Goal: Task Accomplishment & Management: Use online tool/utility

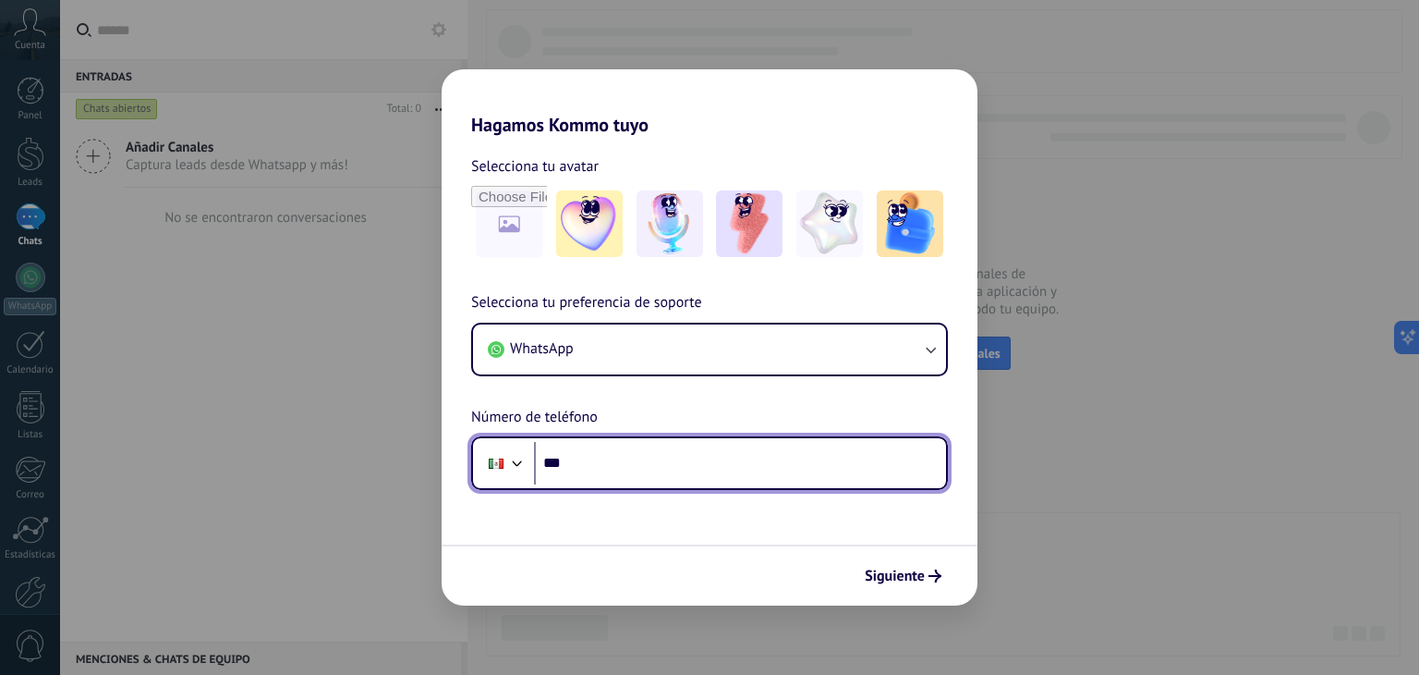
click at [623, 478] on input "***" at bounding box center [740, 463] width 412 height 43
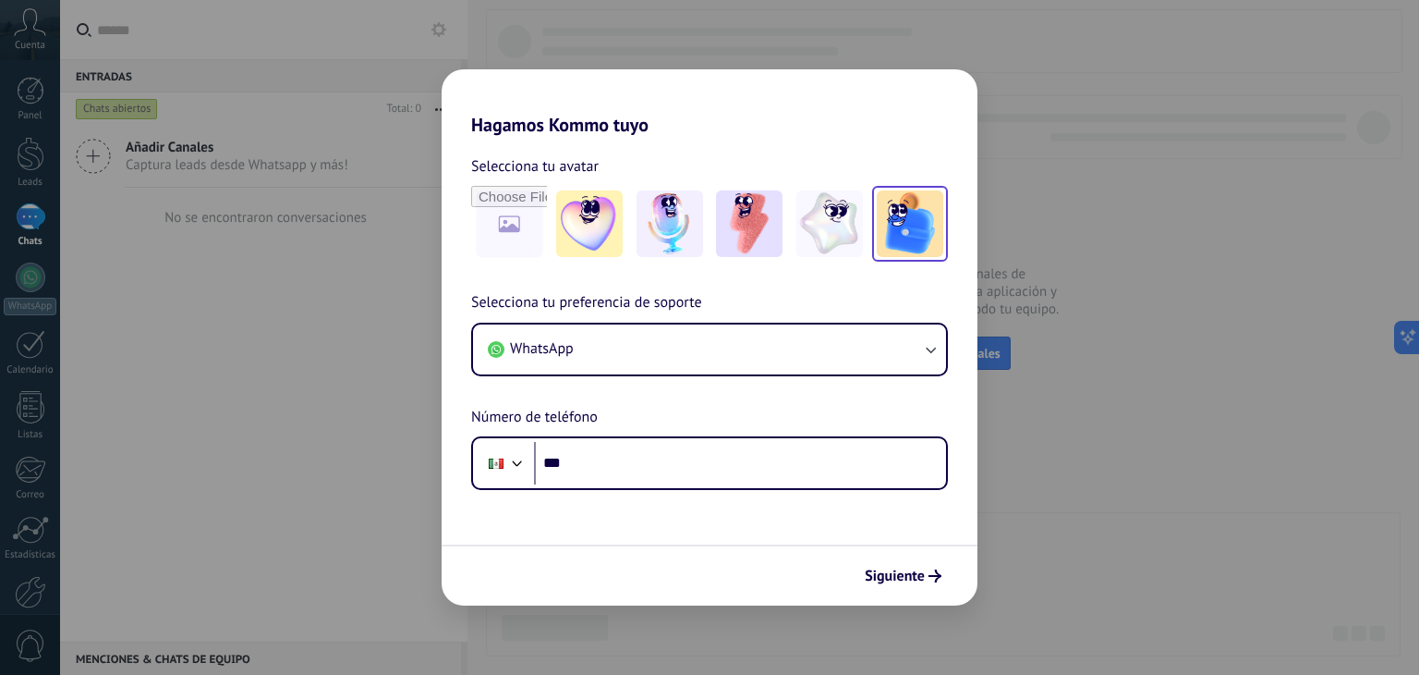
click at [906, 225] on img at bounding box center [910, 223] width 67 height 67
click at [499, 241] on input "file" at bounding box center [509, 224] width 72 height 72
click at [532, 223] on input "file" at bounding box center [509, 224] width 72 height 72
type input "**********"
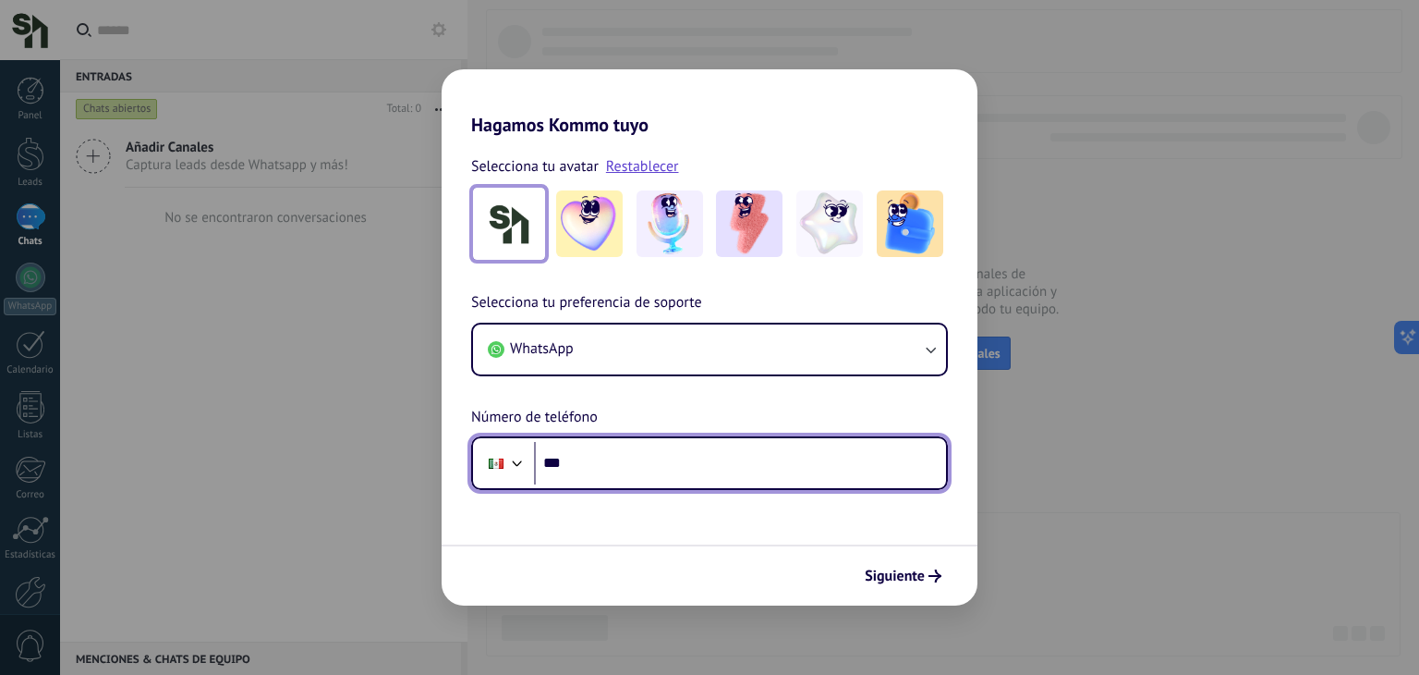
click at [609, 468] on input "***" at bounding box center [740, 463] width 412 height 43
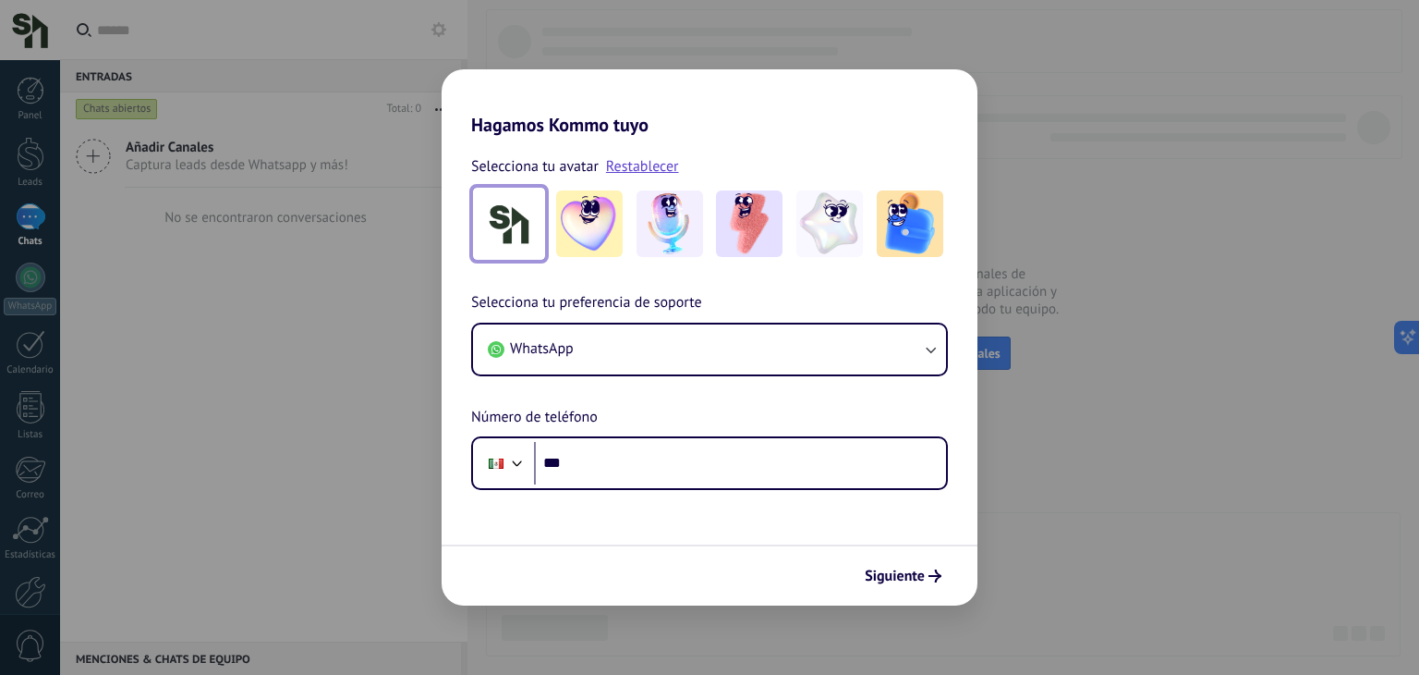
click at [510, 242] on img at bounding box center [509, 223] width 67 height 67
click at [658, 164] on link "Restablecer" at bounding box center [642, 166] width 73 height 18
click at [505, 251] on input "file" at bounding box center [509, 224] width 72 height 72
type input "**********"
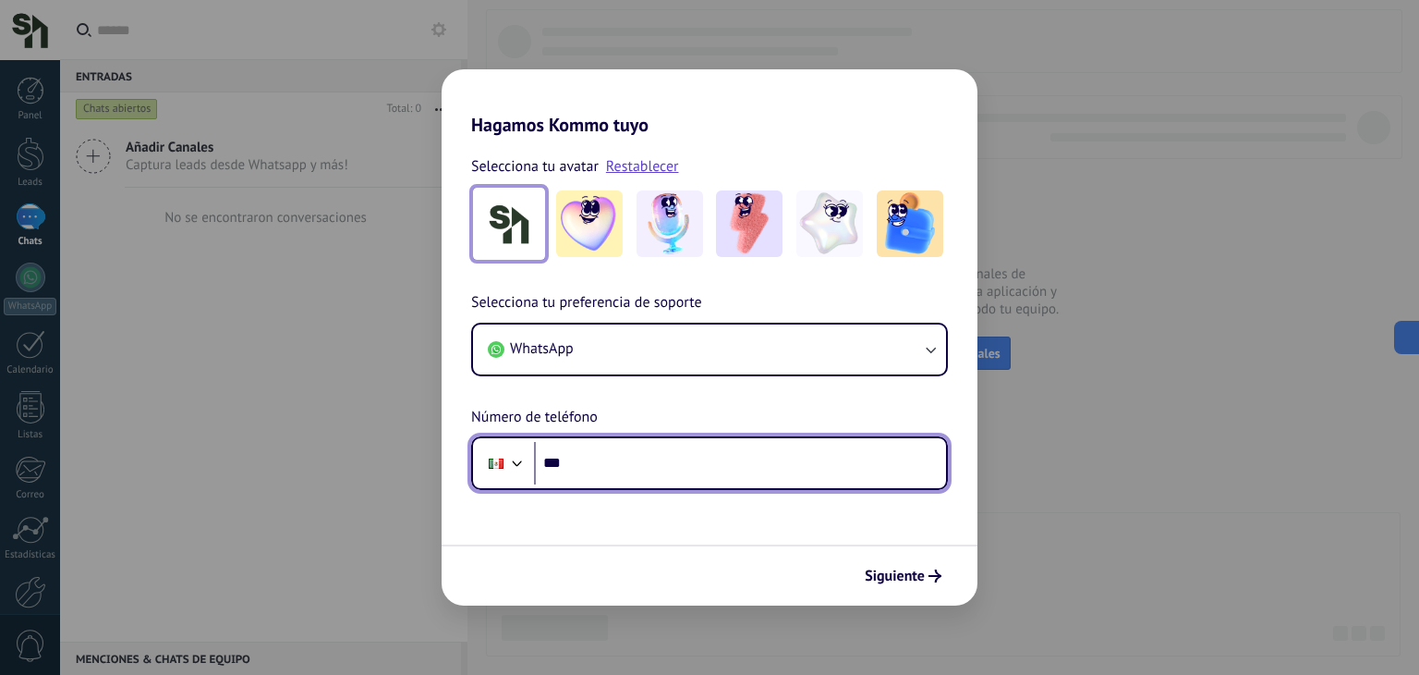
click at [654, 470] on input "***" at bounding box center [740, 463] width 412 height 43
click at [587, 459] on input "***" at bounding box center [740, 463] width 412 height 43
click at [586, 467] on input "**********" at bounding box center [740, 463] width 412 height 43
click at [609, 457] on input "**********" at bounding box center [740, 463] width 412 height 43
click at [621, 458] on input "**********" at bounding box center [740, 463] width 412 height 43
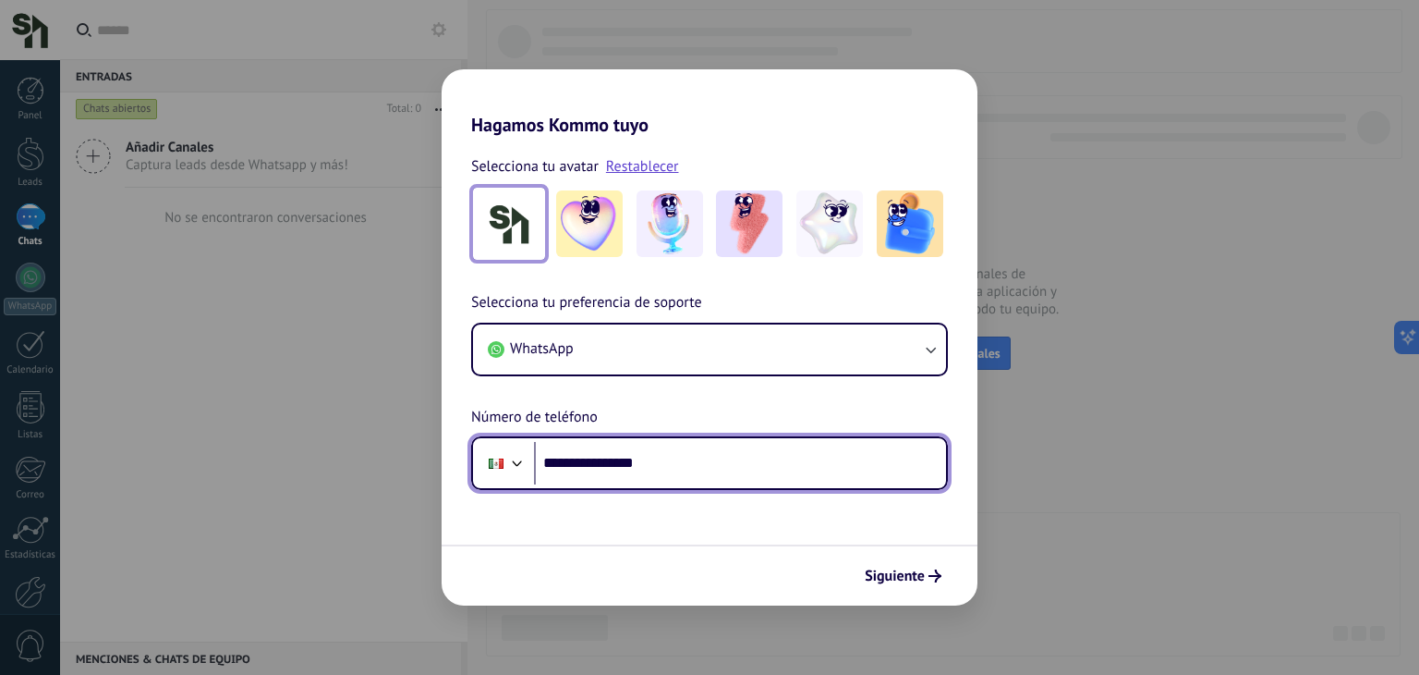
click at [651, 461] on input "**********" at bounding box center [740, 463] width 412 height 43
click at [669, 470] on input "**********" at bounding box center [740, 463] width 412 height 43
type input "**********"
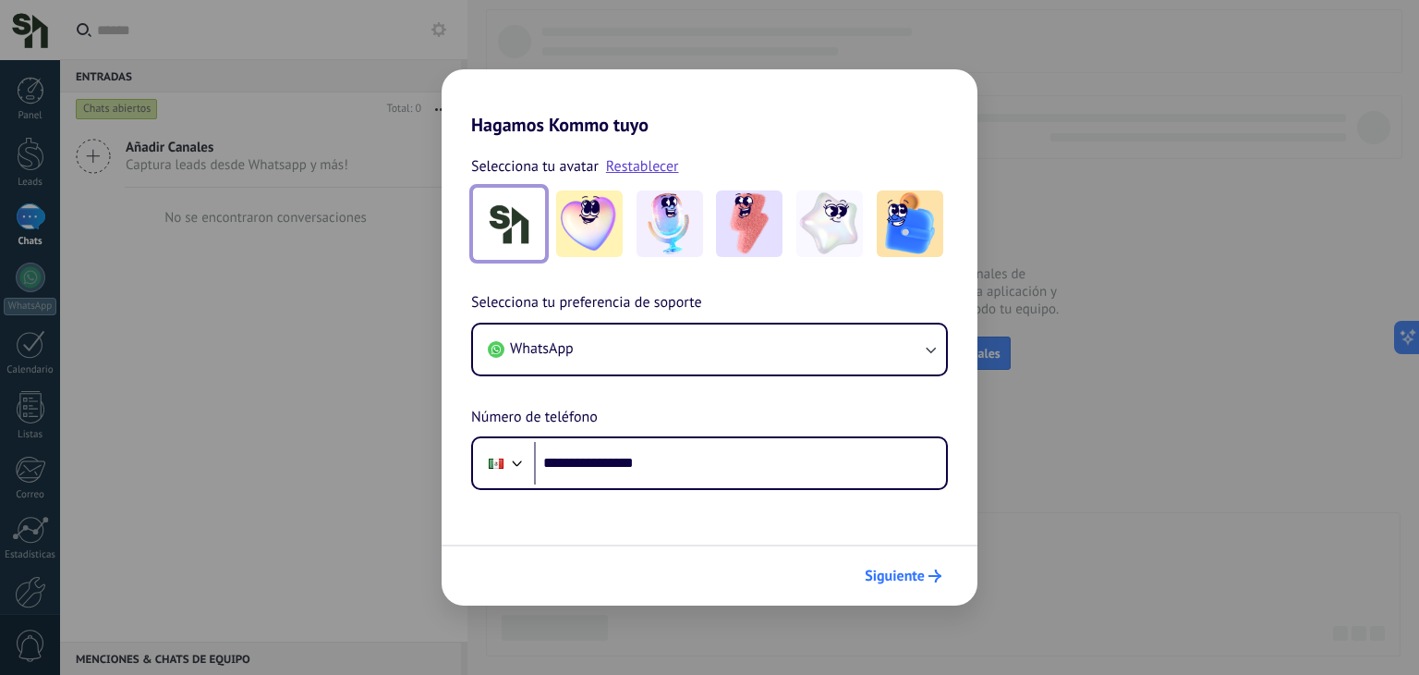
click at [915, 580] on span "Siguiente" at bounding box center [895, 575] width 60 height 13
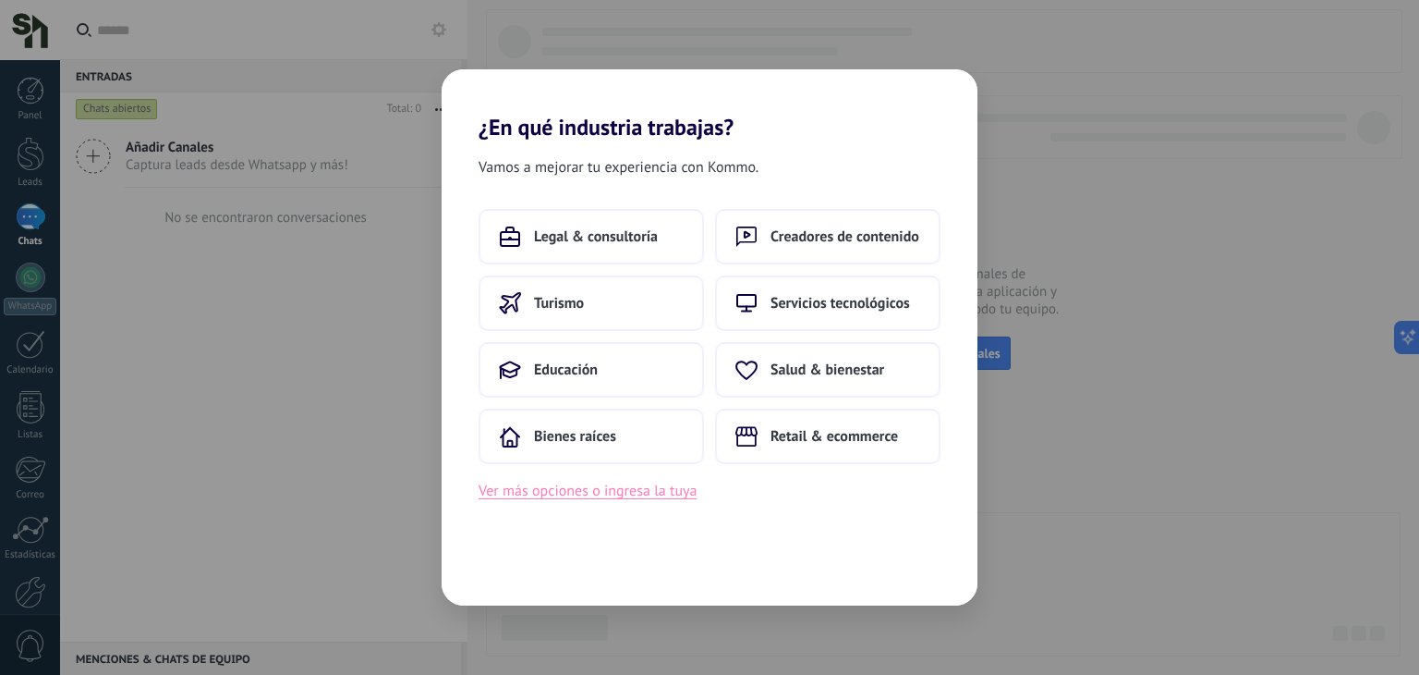
click at [614, 494] on button "Ver más opciones o ingresa la tuya" at bounding box center [588, 491] width 218 height 24
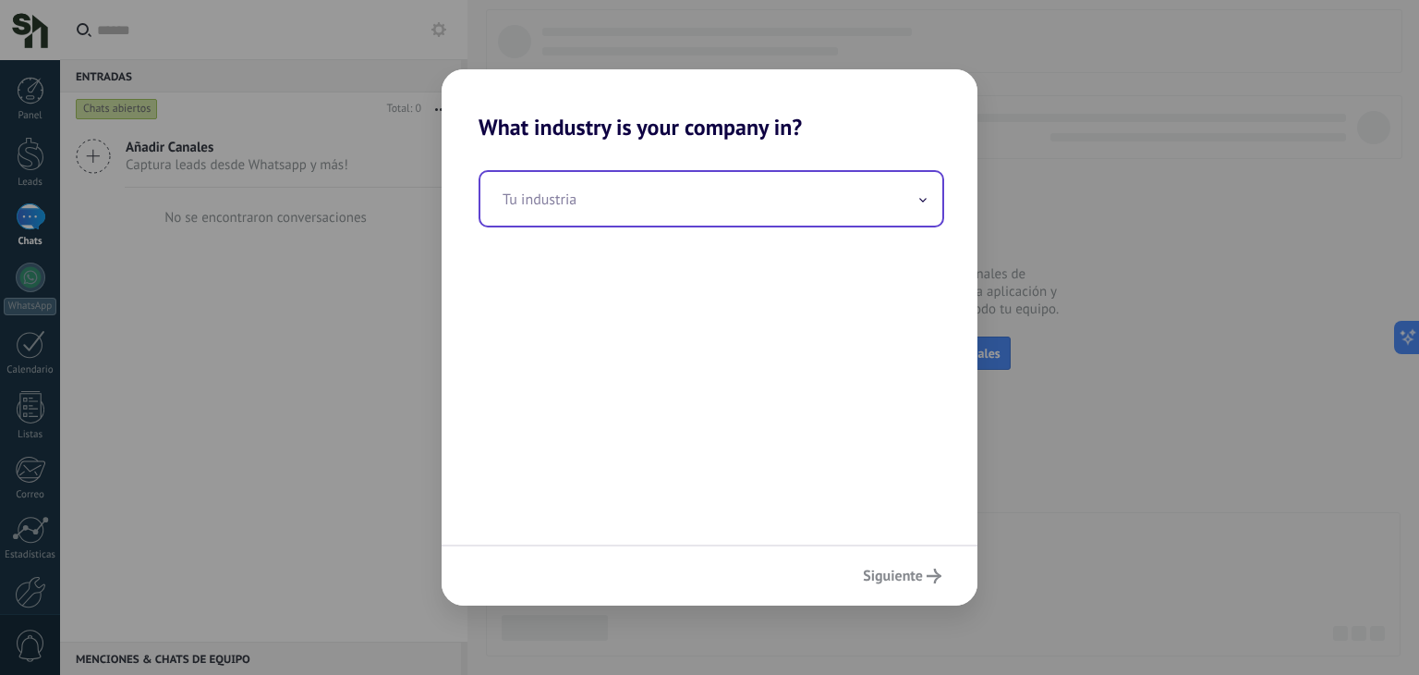
click at [677, 211] on input "text" at bounding box center [711, 199] width 462 height 54
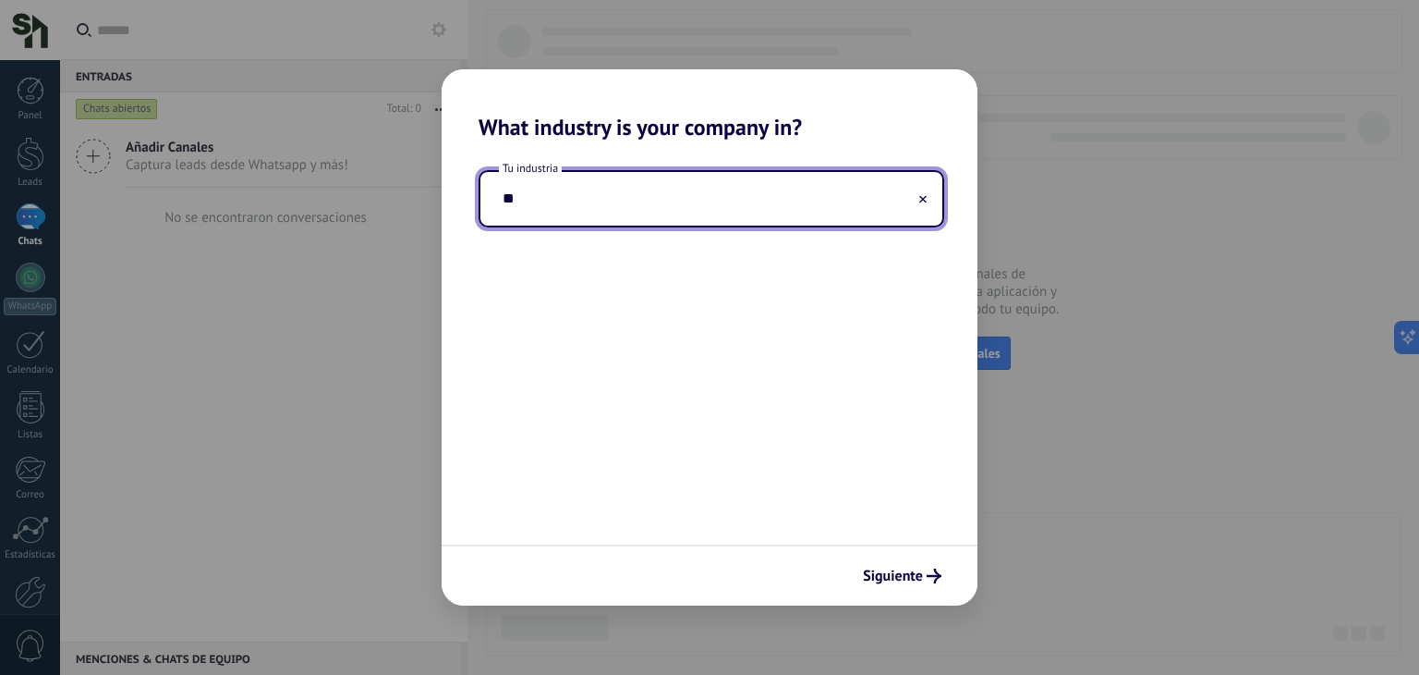
type input "*"
type input "**********"
click at [674, 335] on div "**********" at bounding box center [710, 342] width 536 height 404
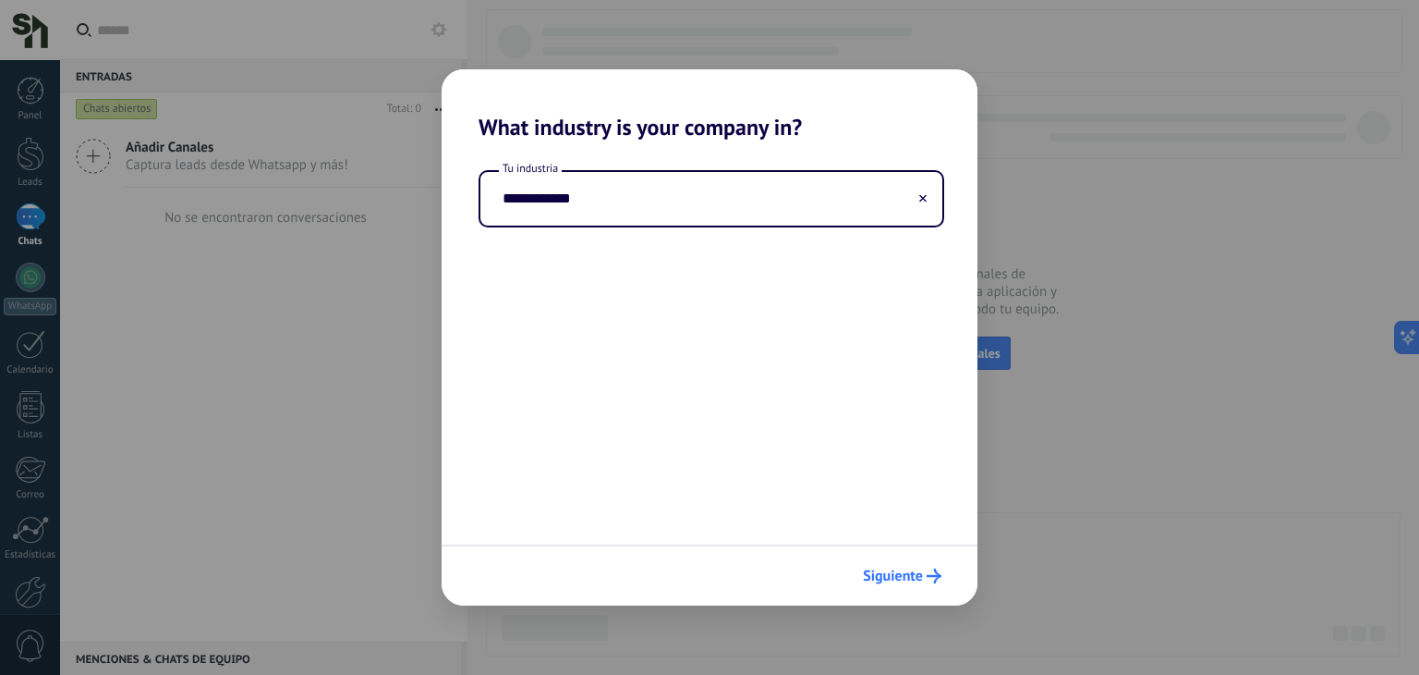
click at [909, 575] on span "Siguiente" at bounding box center [893, 575] width 60 height 13
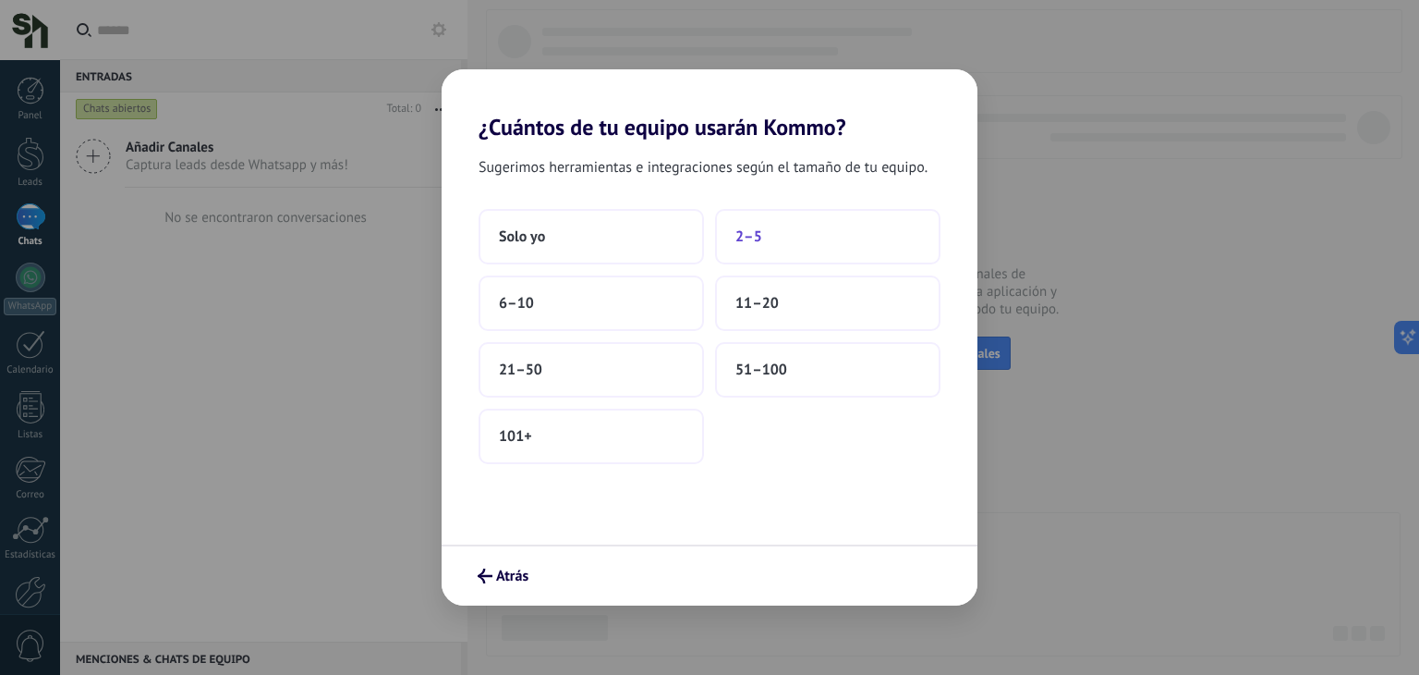
click at [745, 238] on span "2–5" at bounding box center [749, 236] width 27 height 18
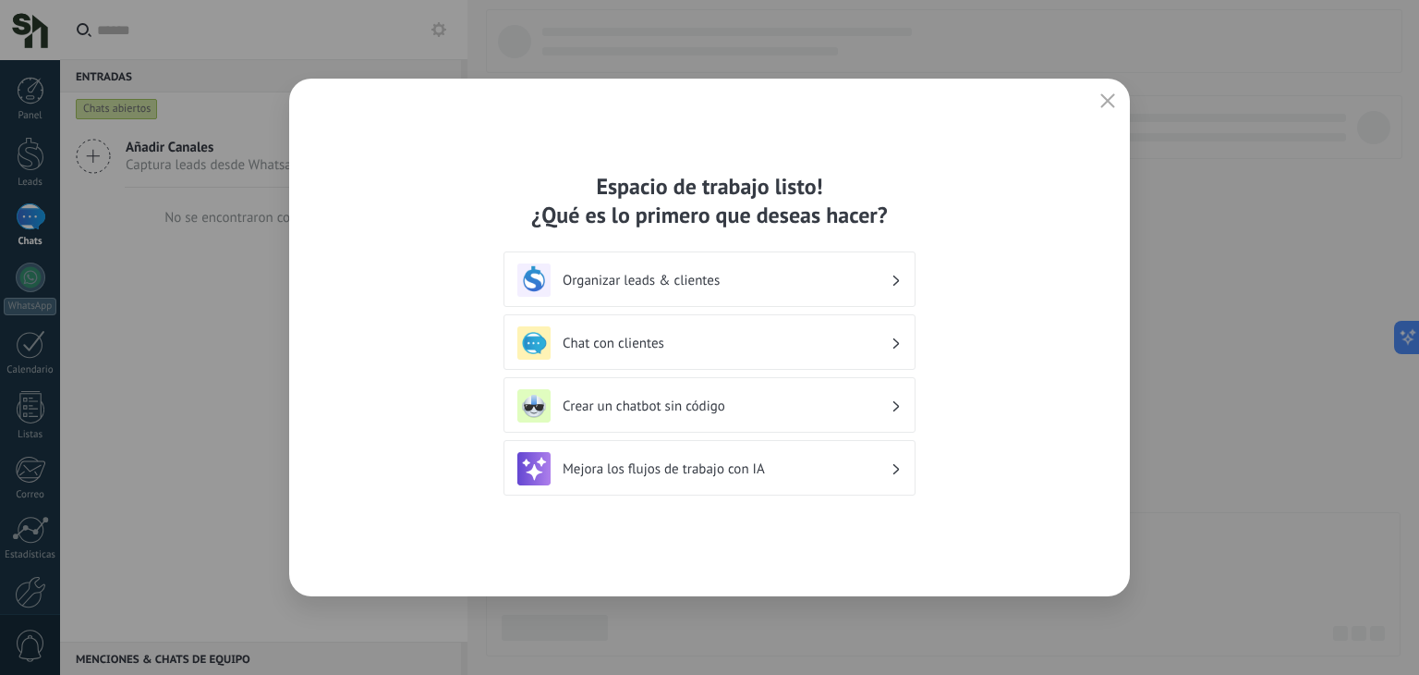
click at [641, 292] on div "Organizar leads & clientes" at bounding box center [709, 279] width 384 height 33
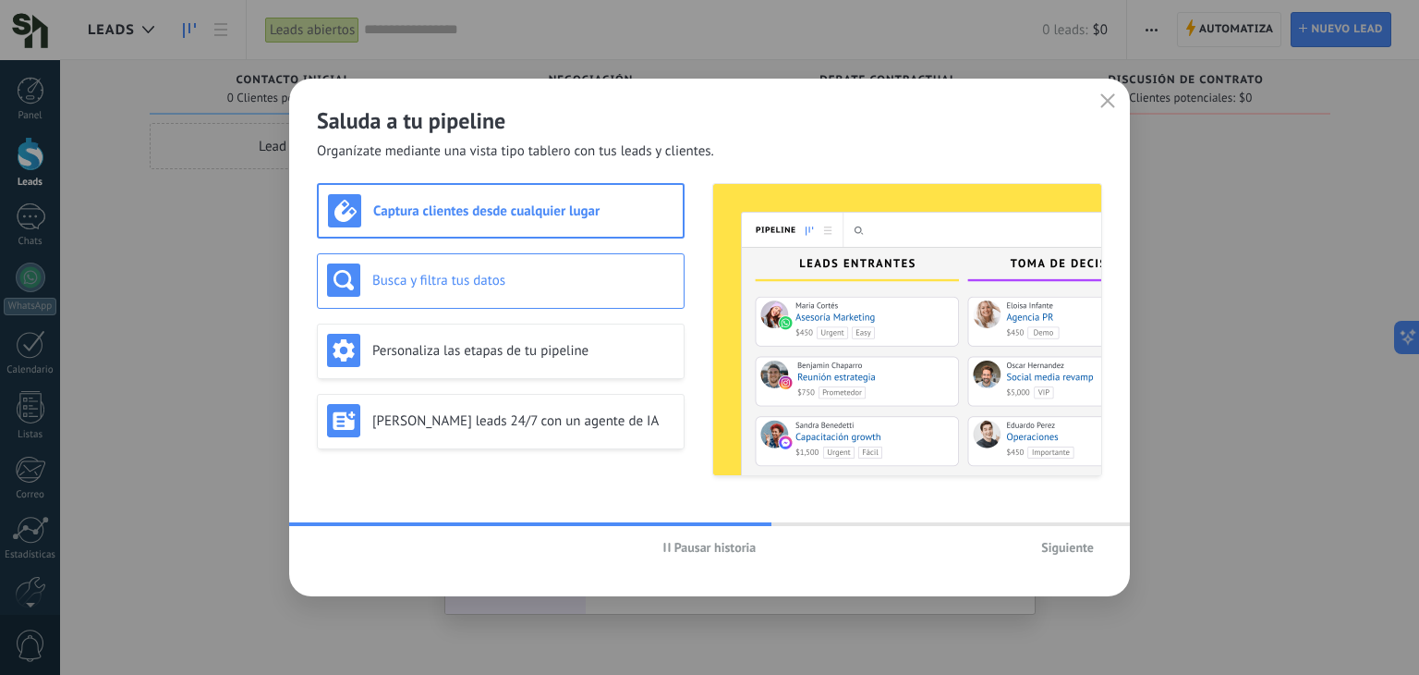
click at [519, 294] on div "Busca y filtra tus datos" at bounding box center [500, 279] width 347 height 33
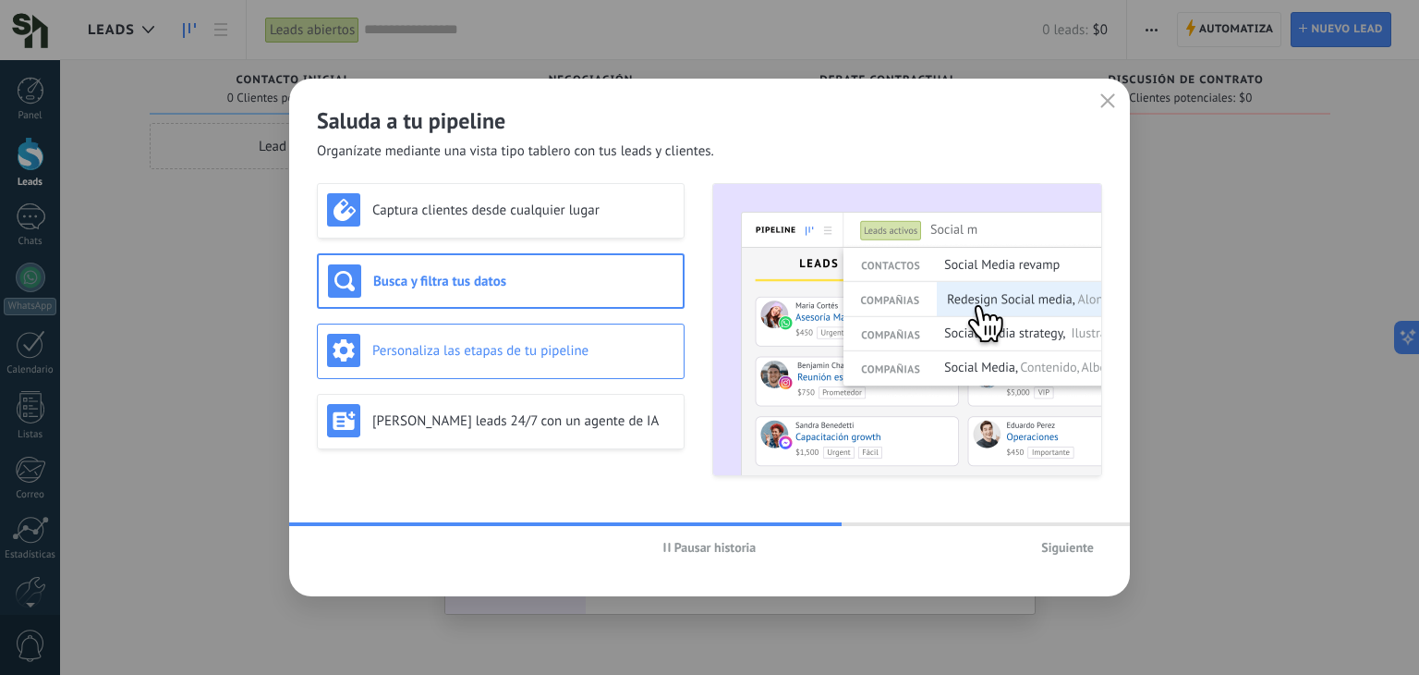
click at [581, 330] on div "Personaliza las etapas de tu pipeline" at bounding box center [501, 350] width 368 height 55
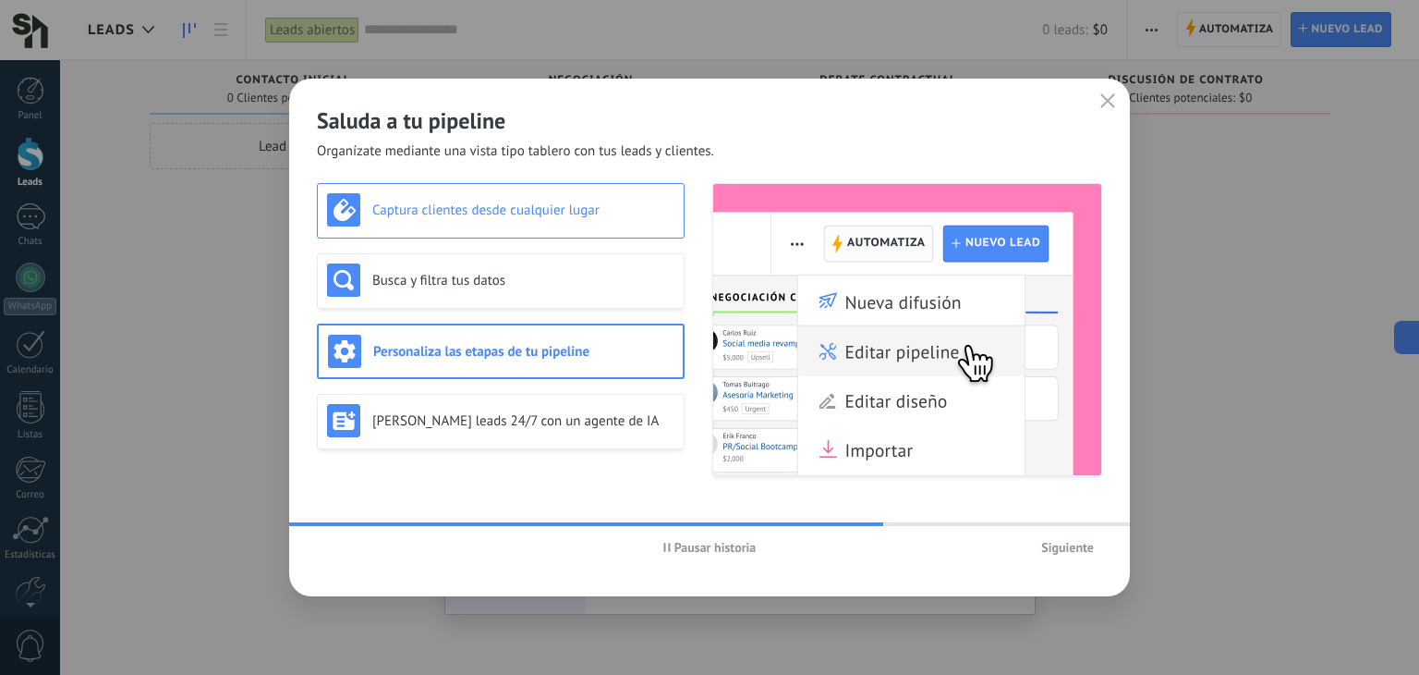
click at [558, 219] on div "Captura clientes desde cualquier lugar" at bounding box center [500, 209] width 347 height 33
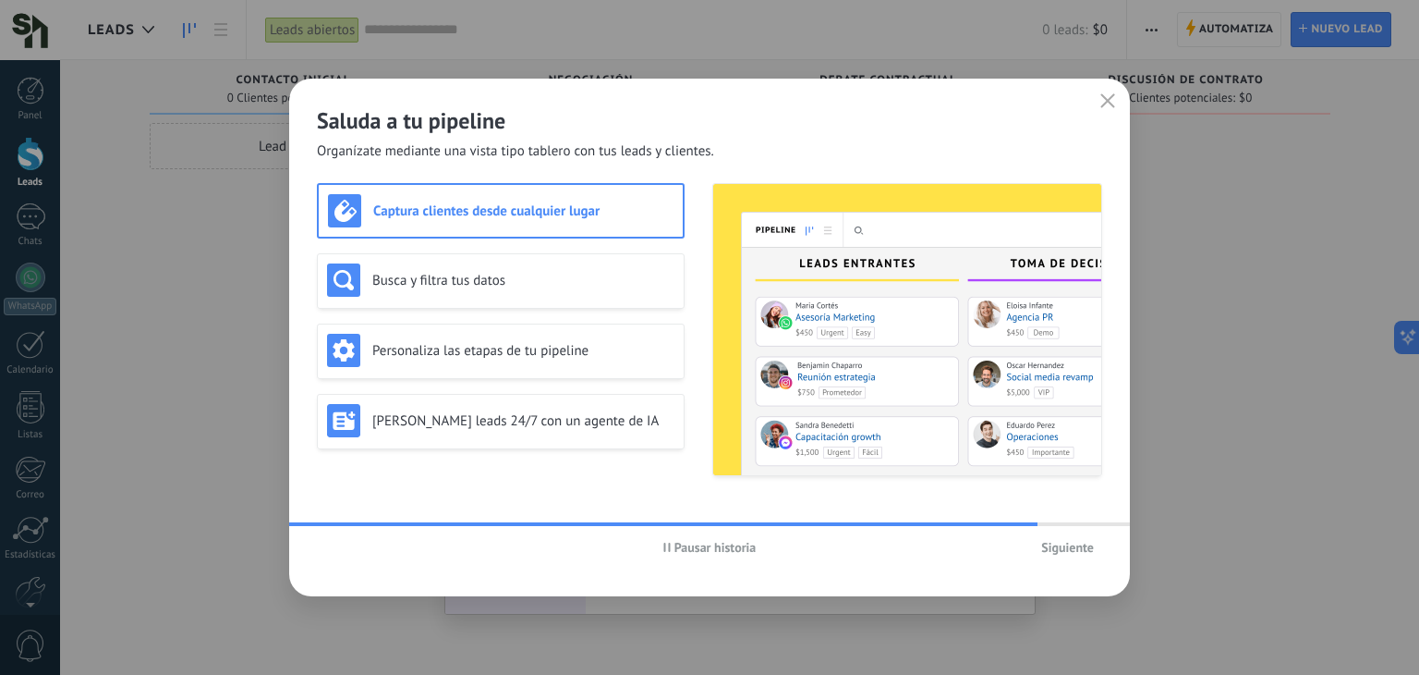
click at [699, 549] on span "Pausar historia" at bounding box center [716, 547] width 82 height 13
click at [474, 286] on h3 "Busca y filtra tus datos" at bounding box center [523, 281] width 302 height 18
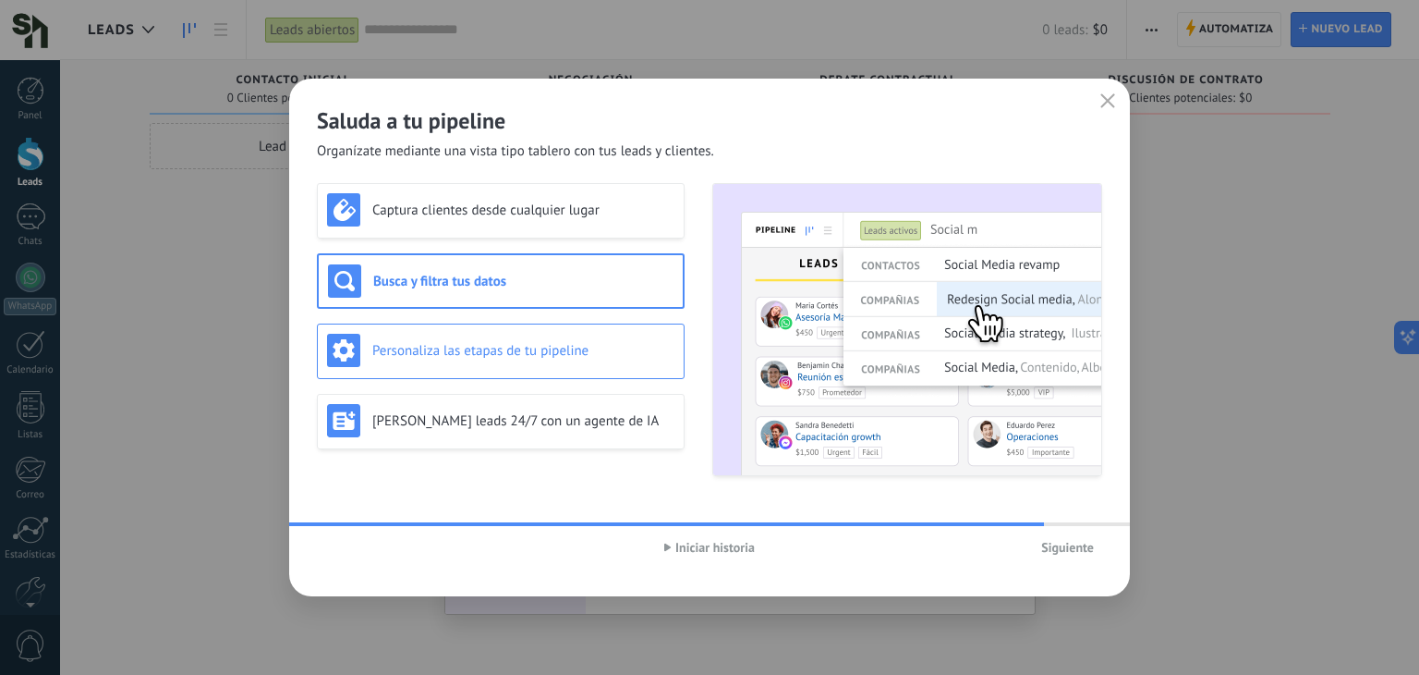
click at [490, 359] on div "Personaliza las etapas de tu pipeline" at bounding box center [500, 350] width 347 height 33
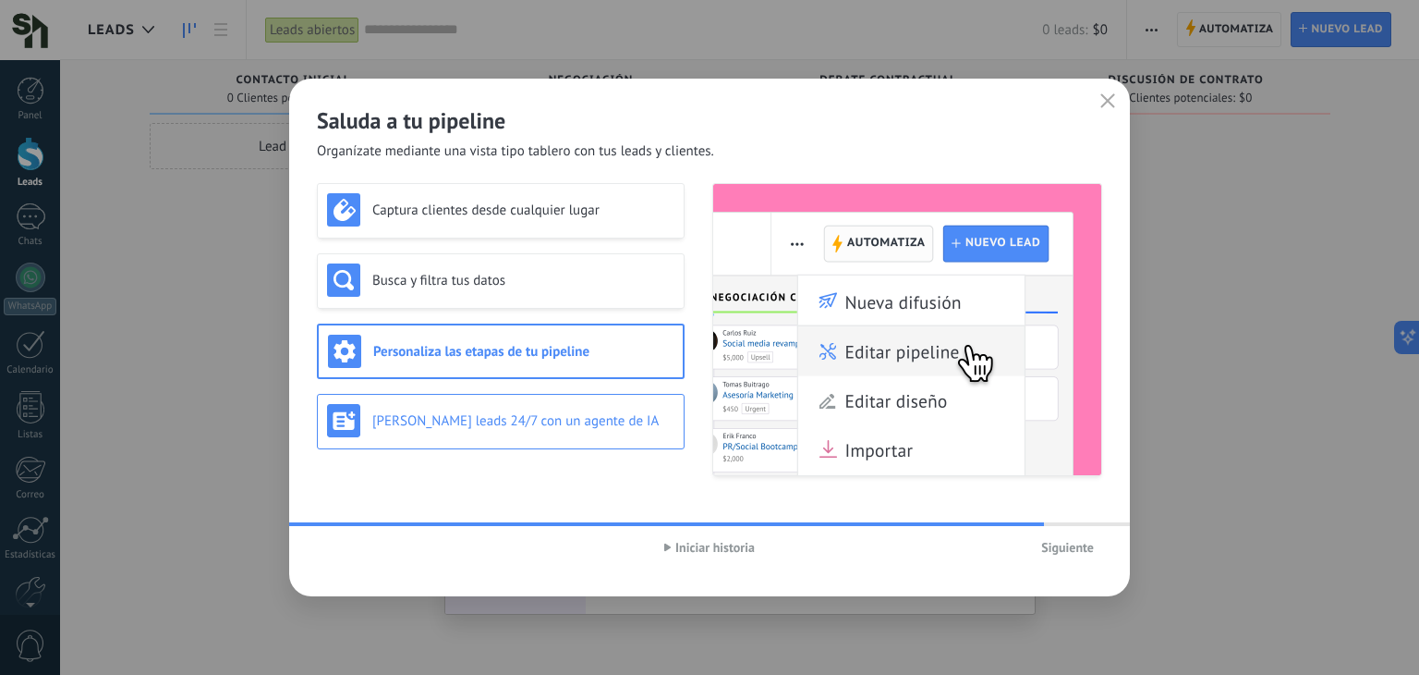
click at [582, 427] on h3 "[PERSON_NAME] leads 24/7 con un agente de IA" at bounding box center [523, 421] width 302 height 18
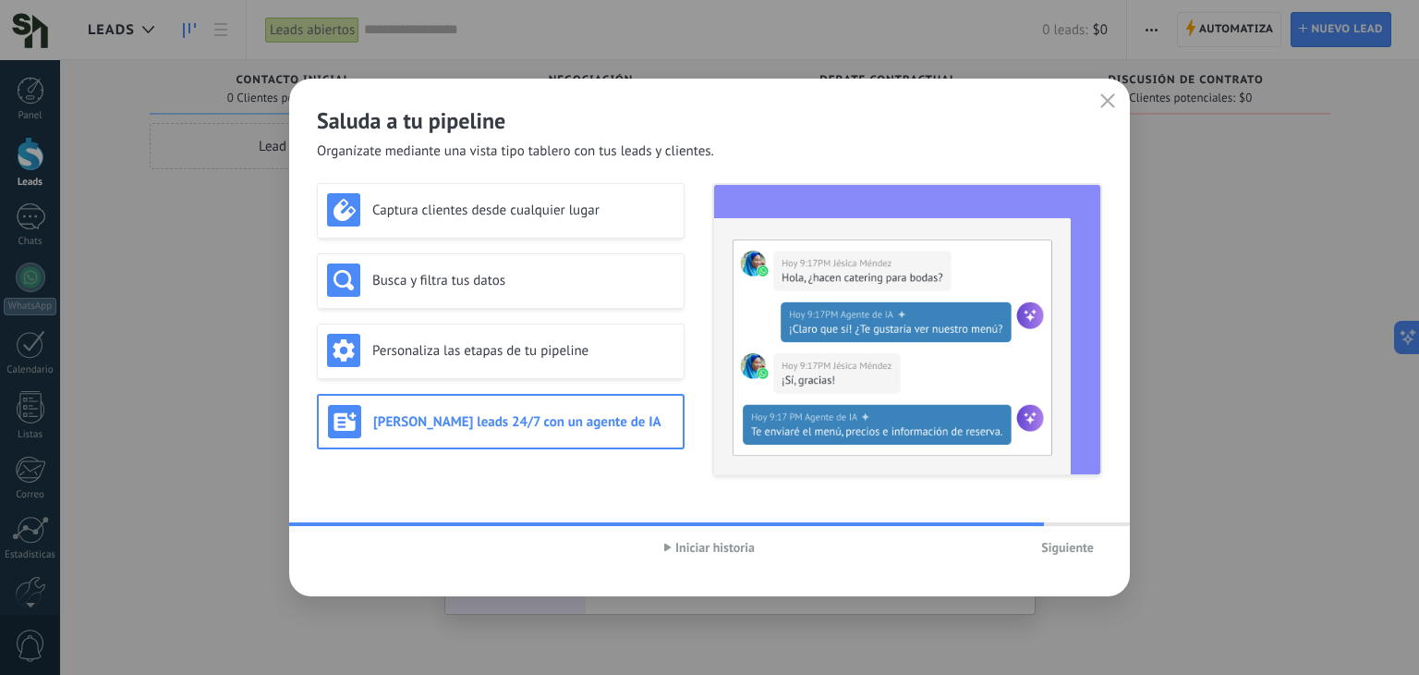
click at [1083, 547] on span "Siguiente" at bounding box center [1067, 547] width 53 height 13
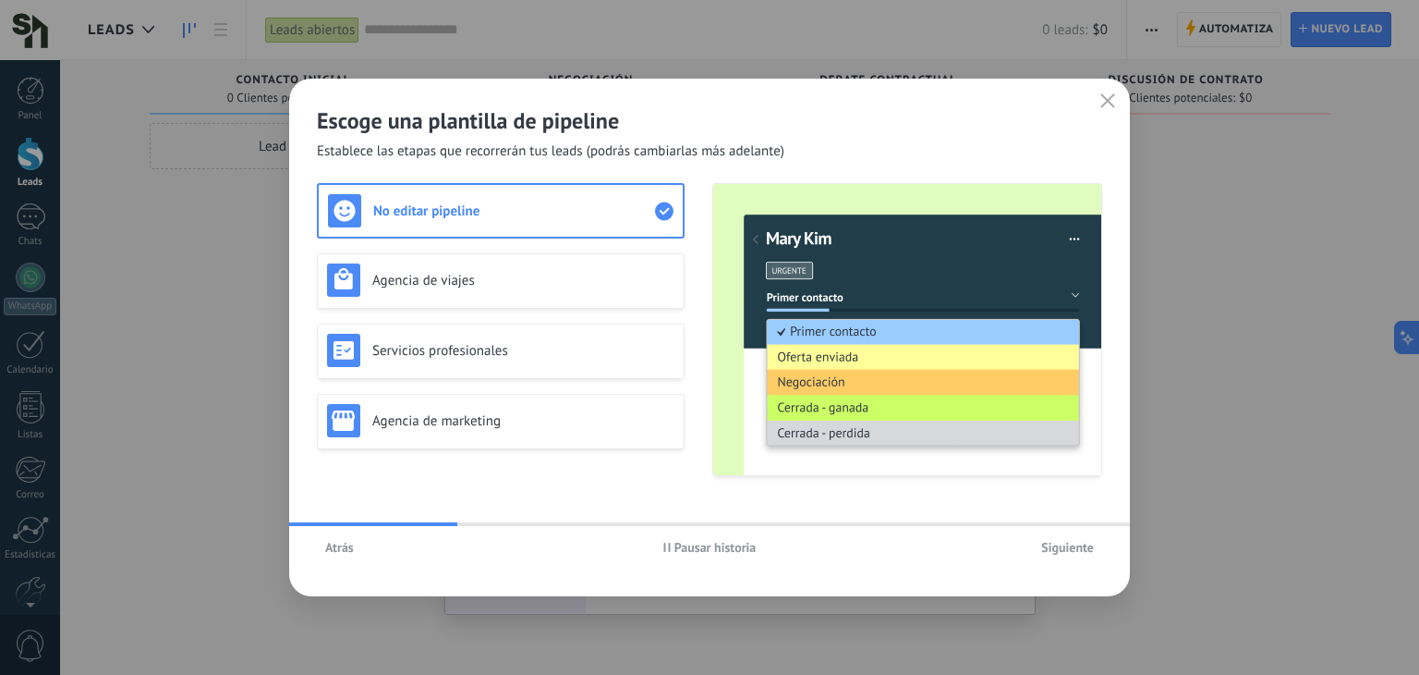
click at [701, 545] on span "Pausar historia" at bounding box center [716, 547] width 82 height 13
click at [462, 266] on div "Agencia de viajes" at bounding box center [500, 279] width 347 height 33
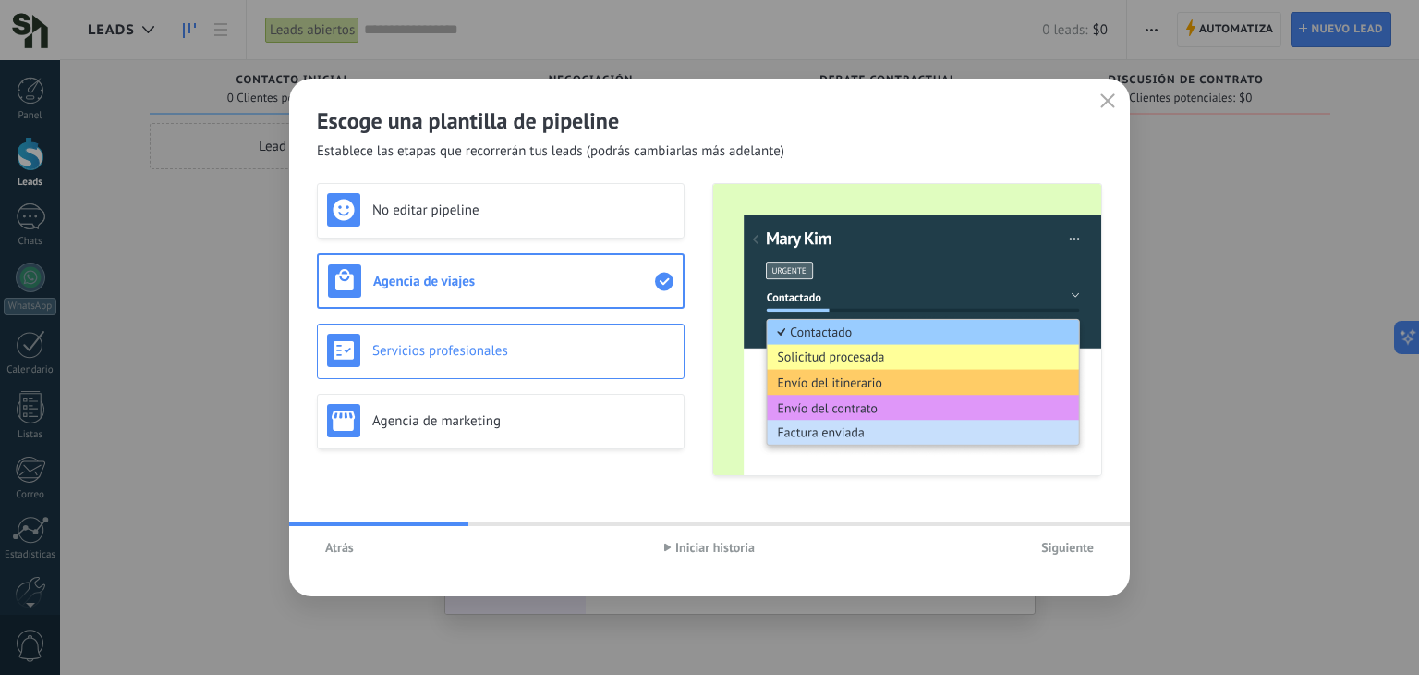
click at [561, 345] on h3 "Servicios profesionales" at bounding box center [523, 351] width 302 height 18
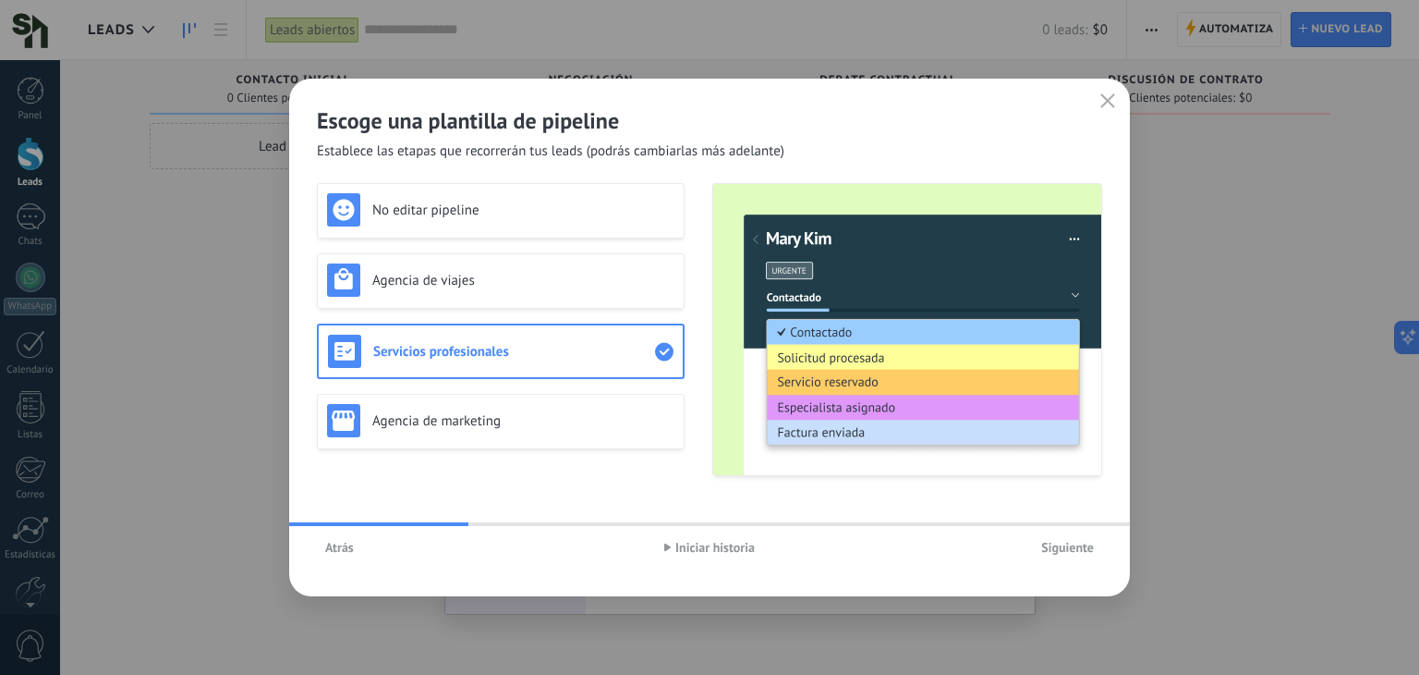
click at [347, 550] on span "Atrás" at bounding box center [339, 547] width 29 height 13
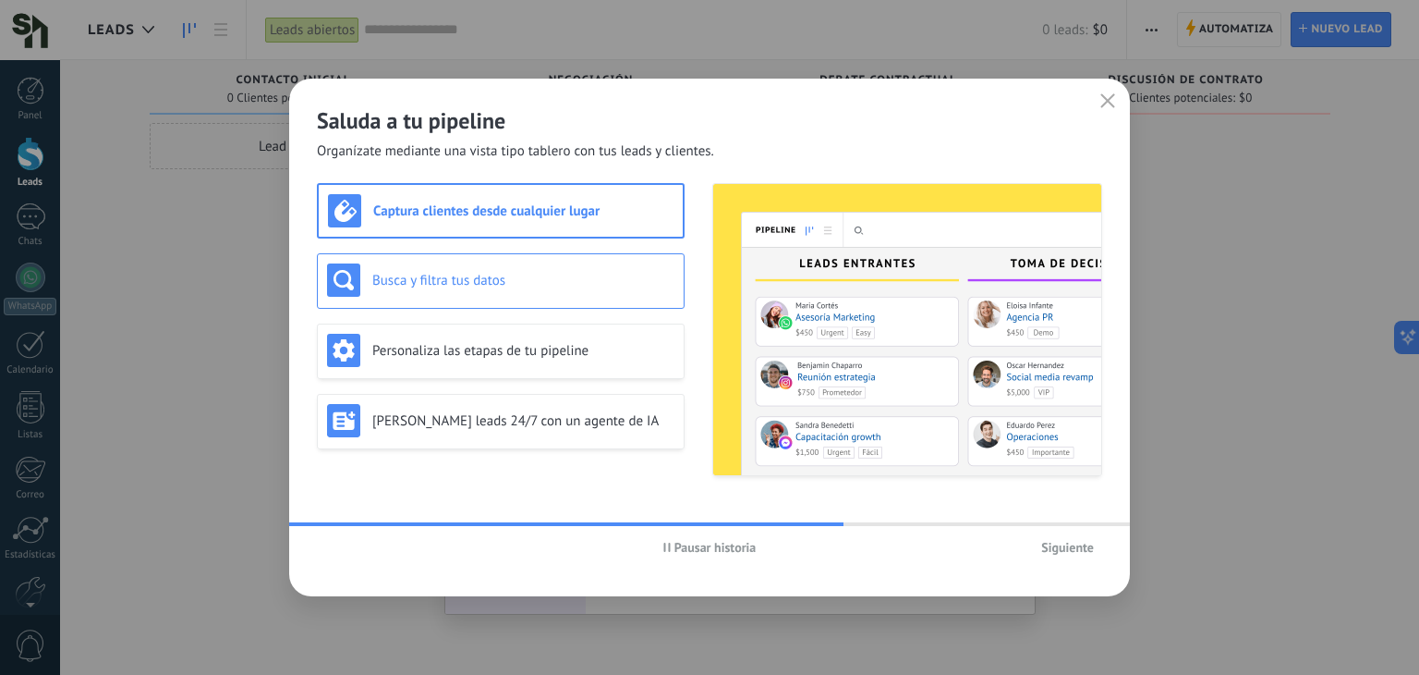
click at [617, 285] on h3 "Busca y filtra tus datos" at bounding box center [523, 281] width 302 height 18
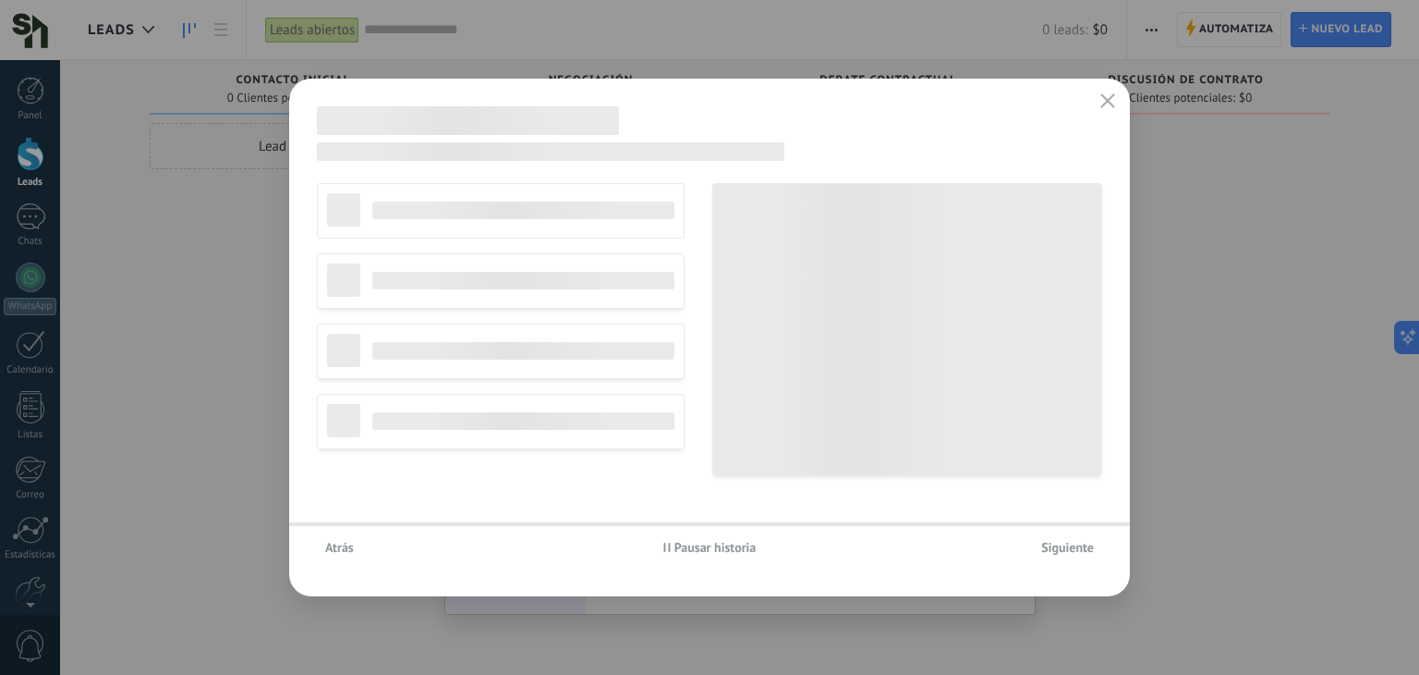
click at [717, 548] on span "Pausar historia" at bounding box center [716, 547] width 82 height 13
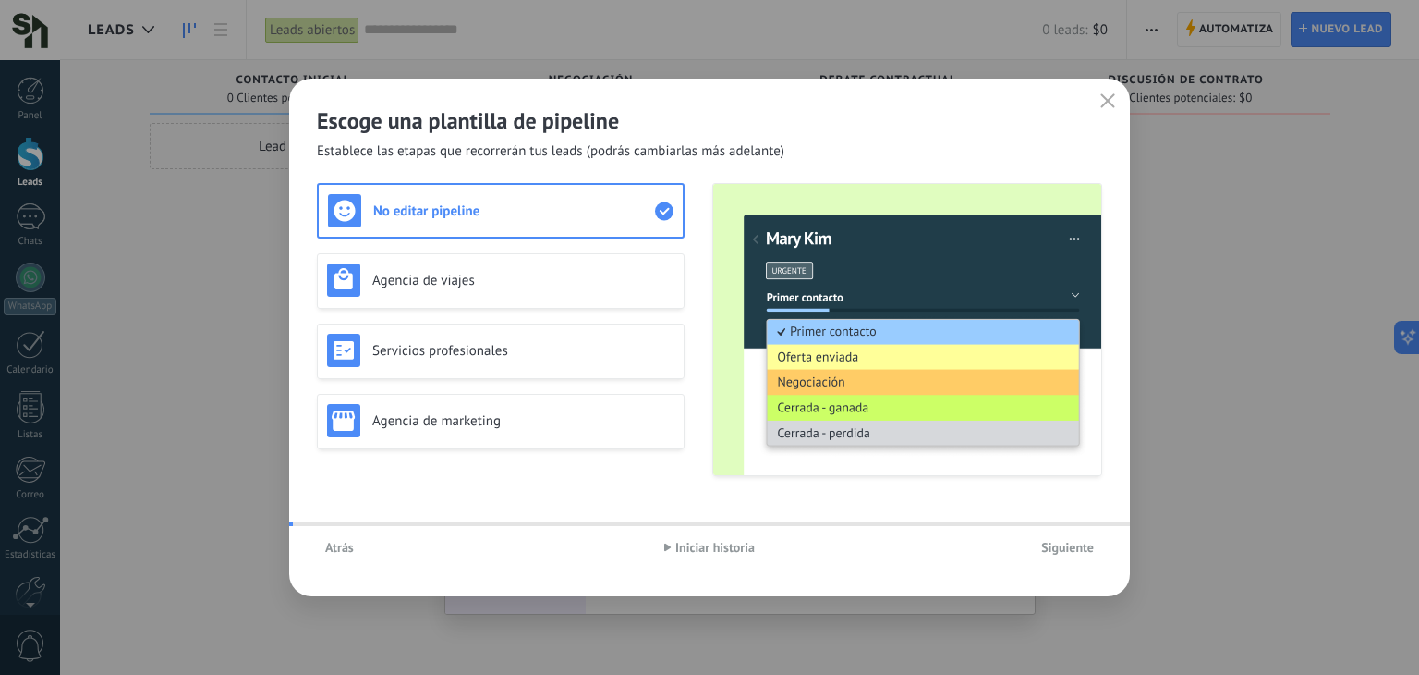
click at [351, 557] on button "Atrás" at bounding box center [339, 547] width 45 height 28
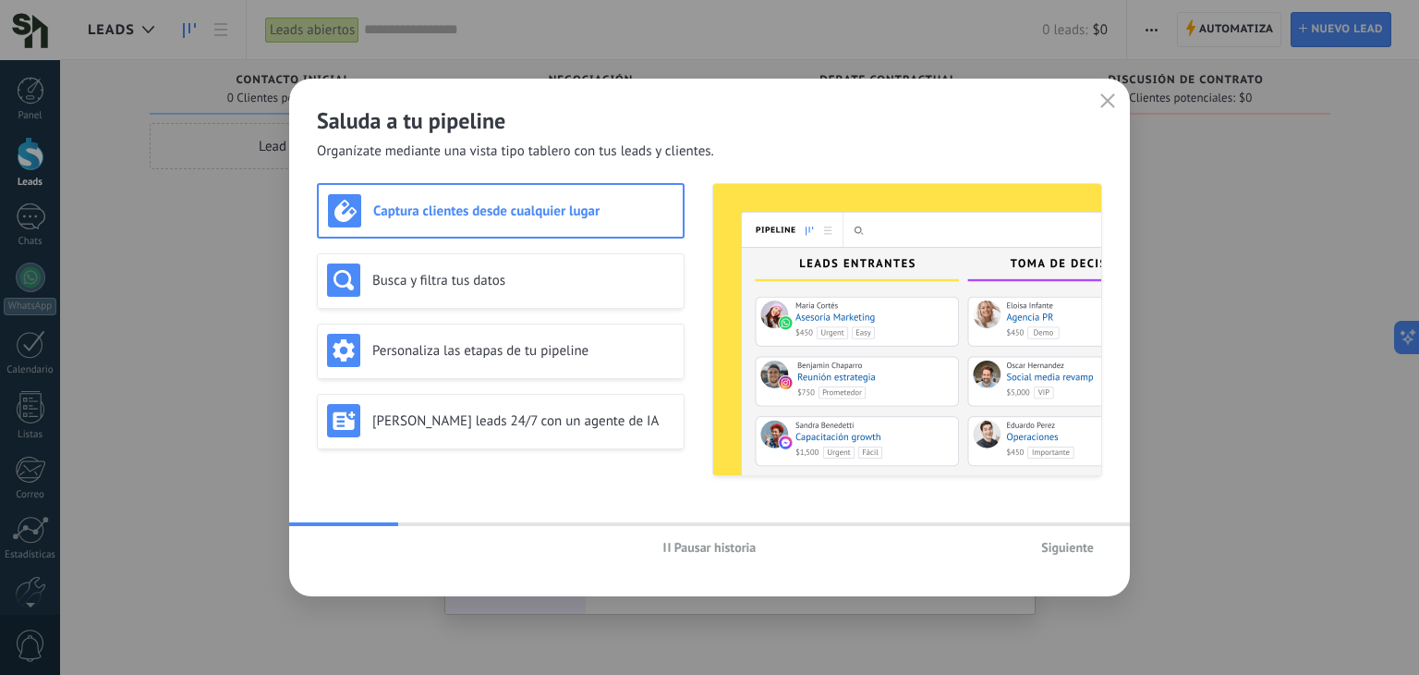
click at [1100, 544] on button "Siguiente" at bounding box center [1067, 547] width 69 height 28
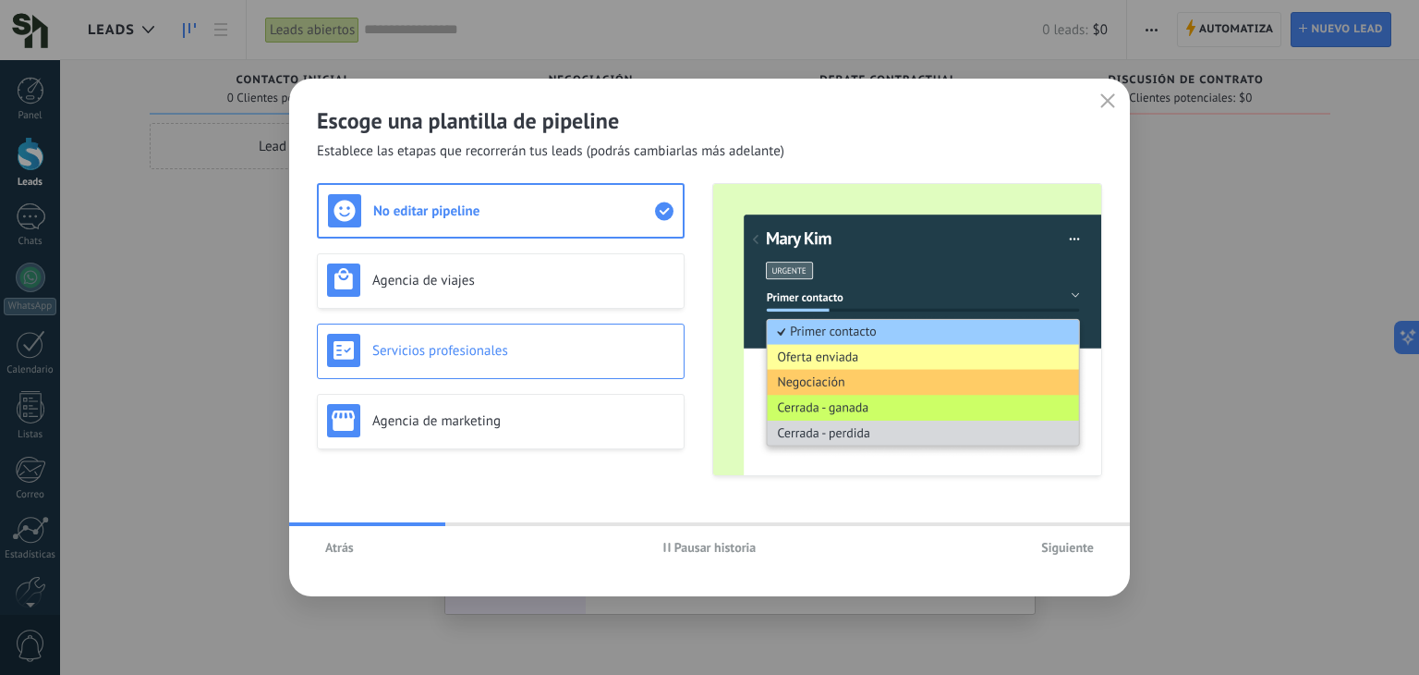
click at [508, 366] on div "Servicios profesionales" at bounding box center [500, 350] width 347 height 33
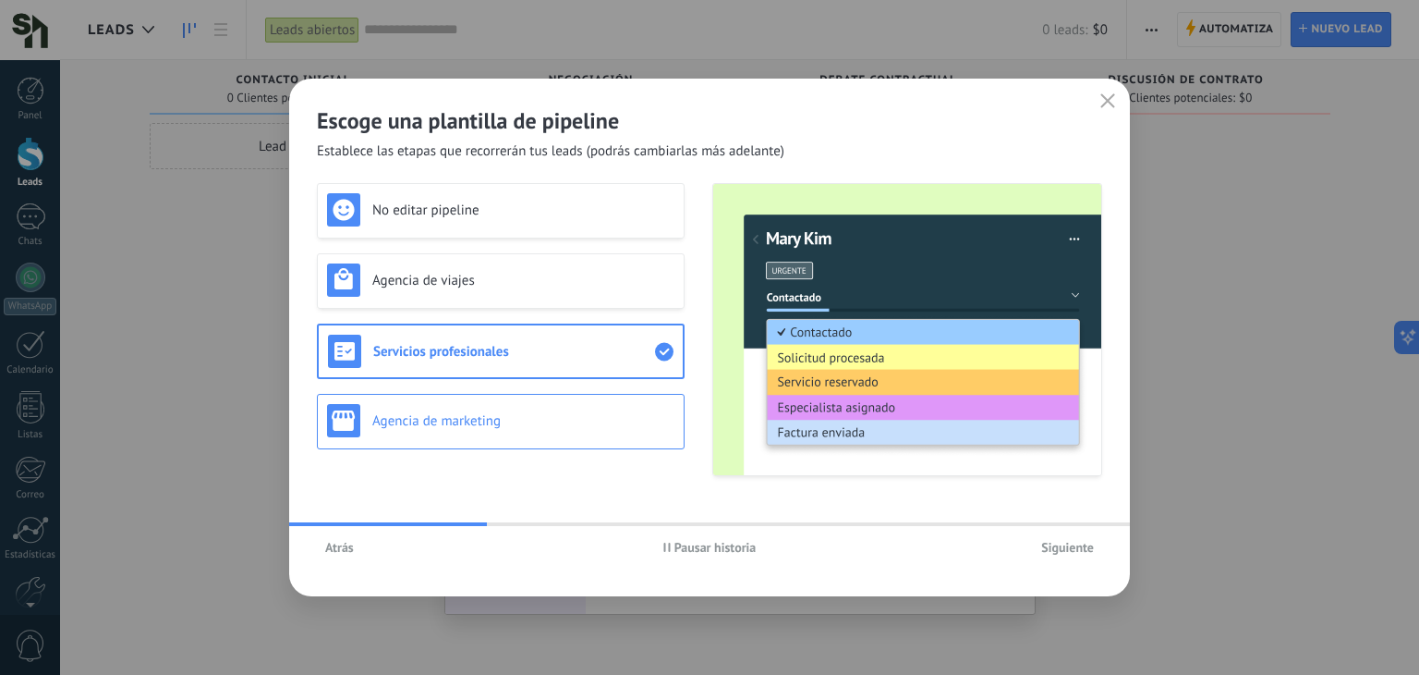
click at [525, 433] on div "Agencia de marketing" at bounding box center [500, 420] width 347 height 33
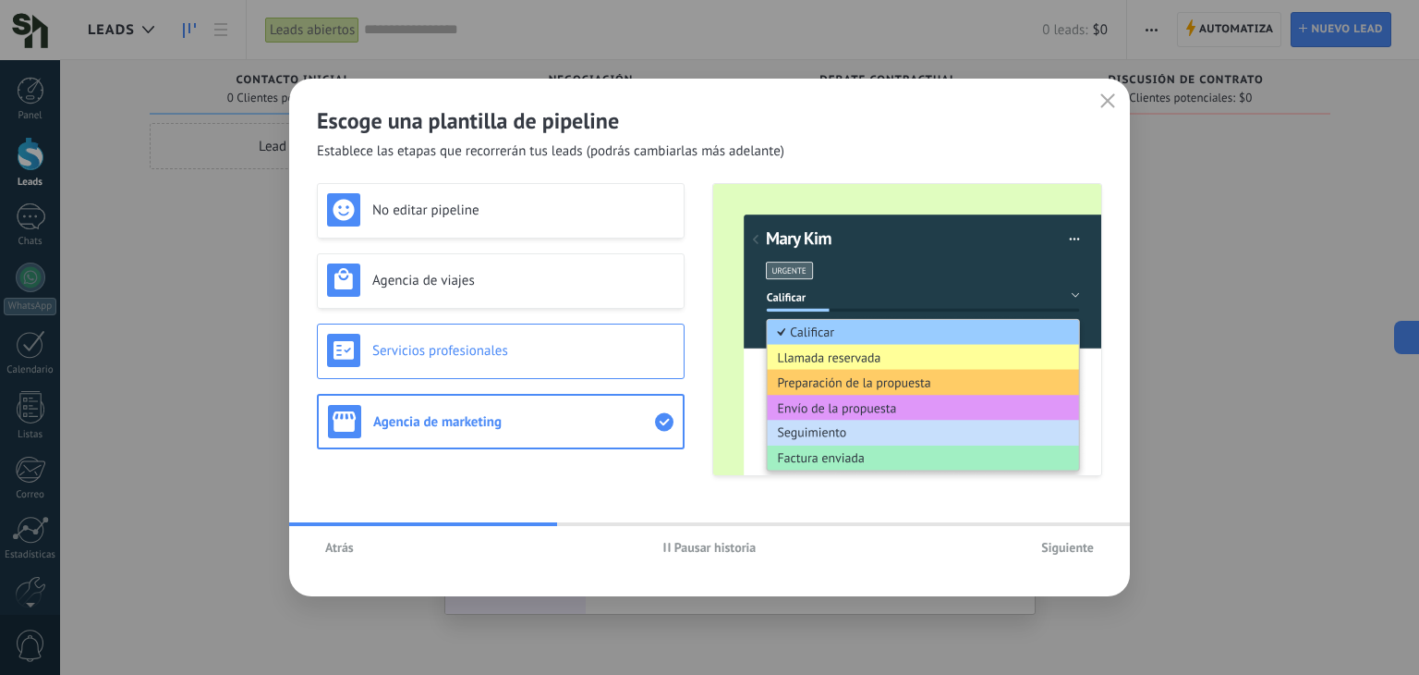
click at [620, 372] on div "Servicios profesionales" at bounding box center [501, 350] width 368 height 55
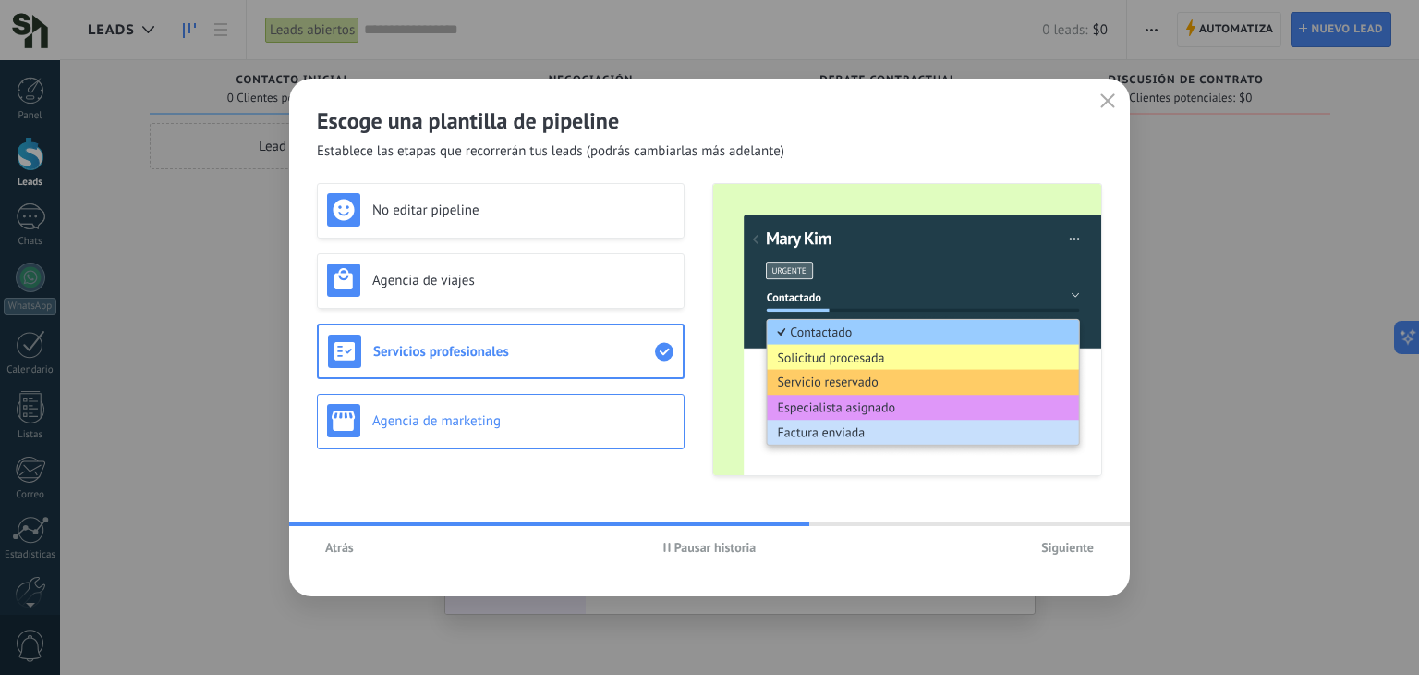
click at [596, 434] on div "Agencia de marketing" at bounding box center [500, 420] width 347 height 33
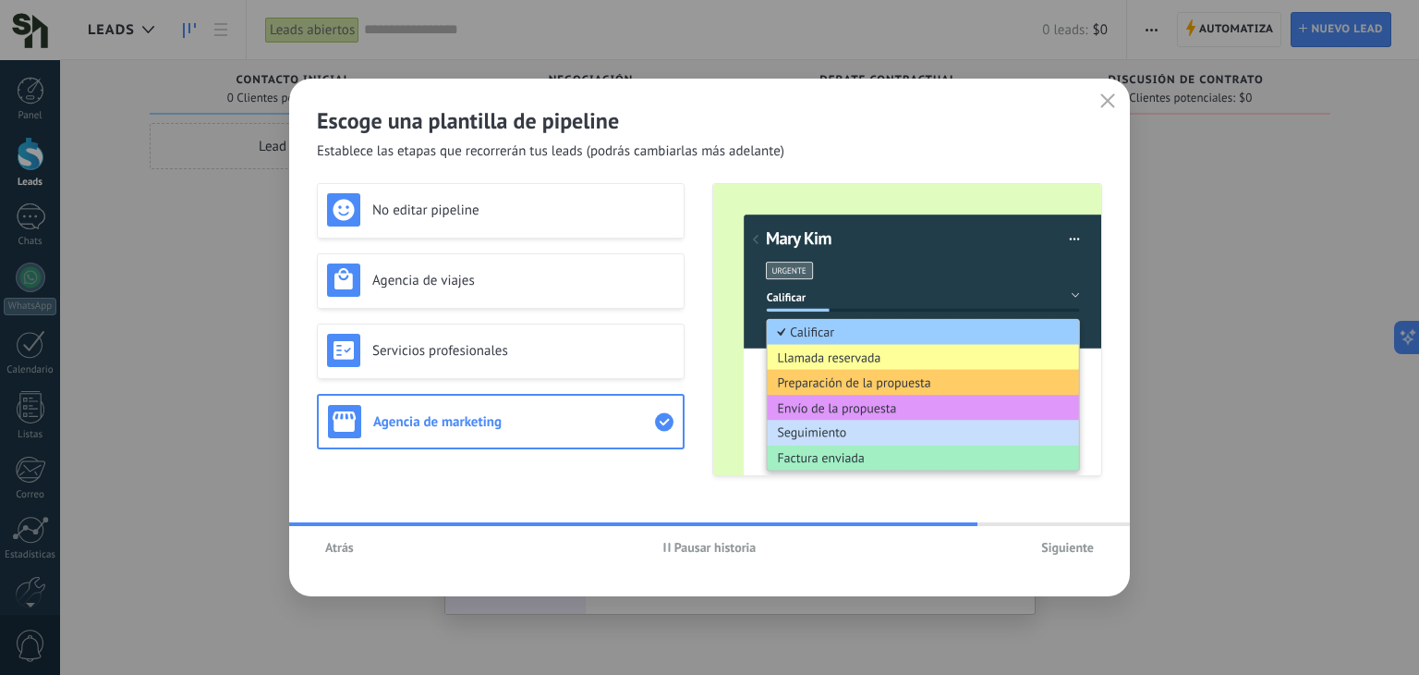
click at [736, 555] on button "Pausar historia" at bounding box center [710, 547] width 110 height 28
click at [462, 284] on h3 "Agencia de viajes" at bounding box center [523, 281] width 302 height 18
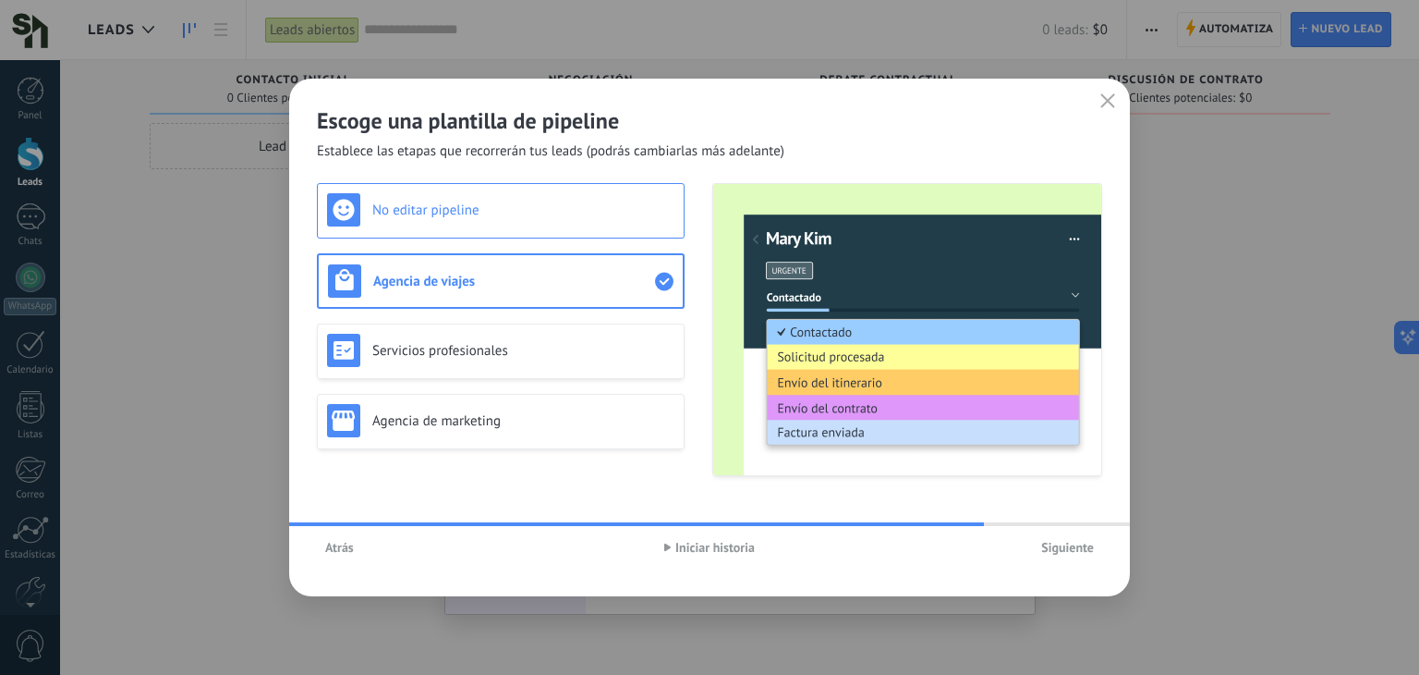
click at [465, 218] on div "No editar pipeline" at bounding box center [500, 209] width 347 height 33
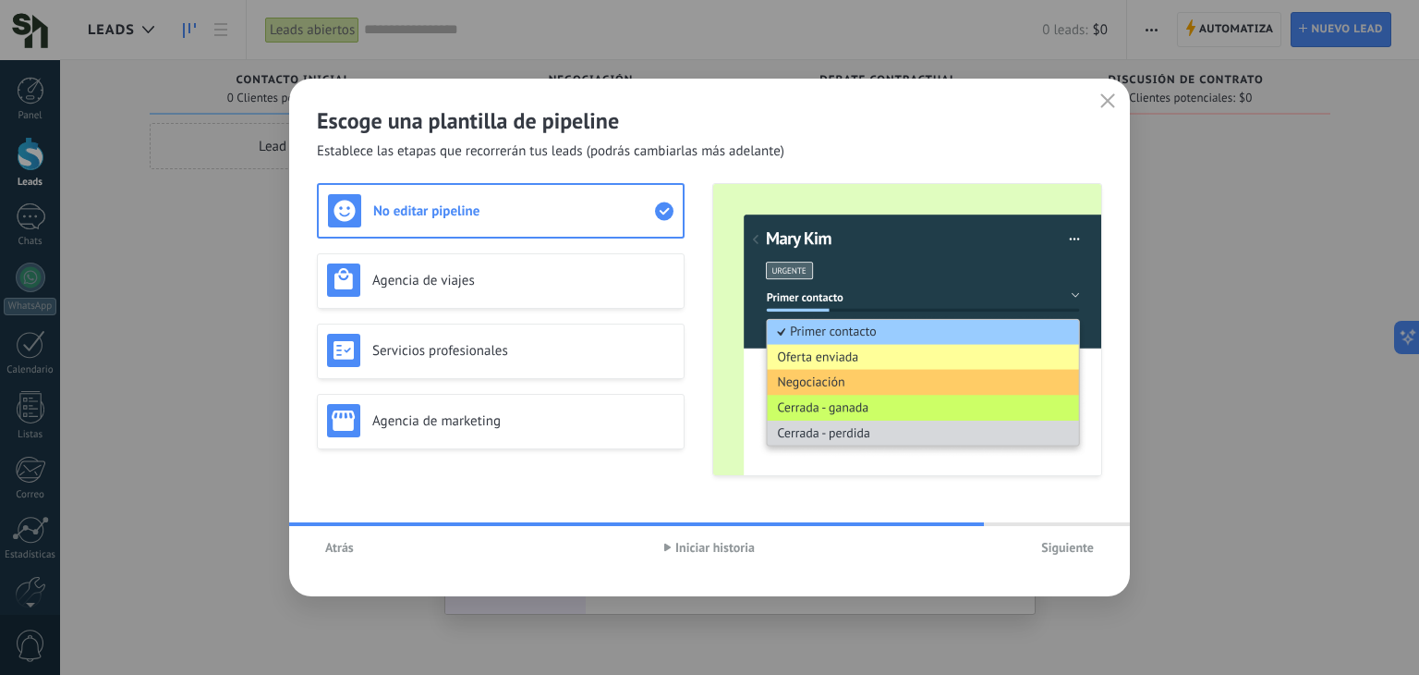
click at [1068, 541] on span "Siguiente" at bounding box center [1067, 547] width 53 height 13
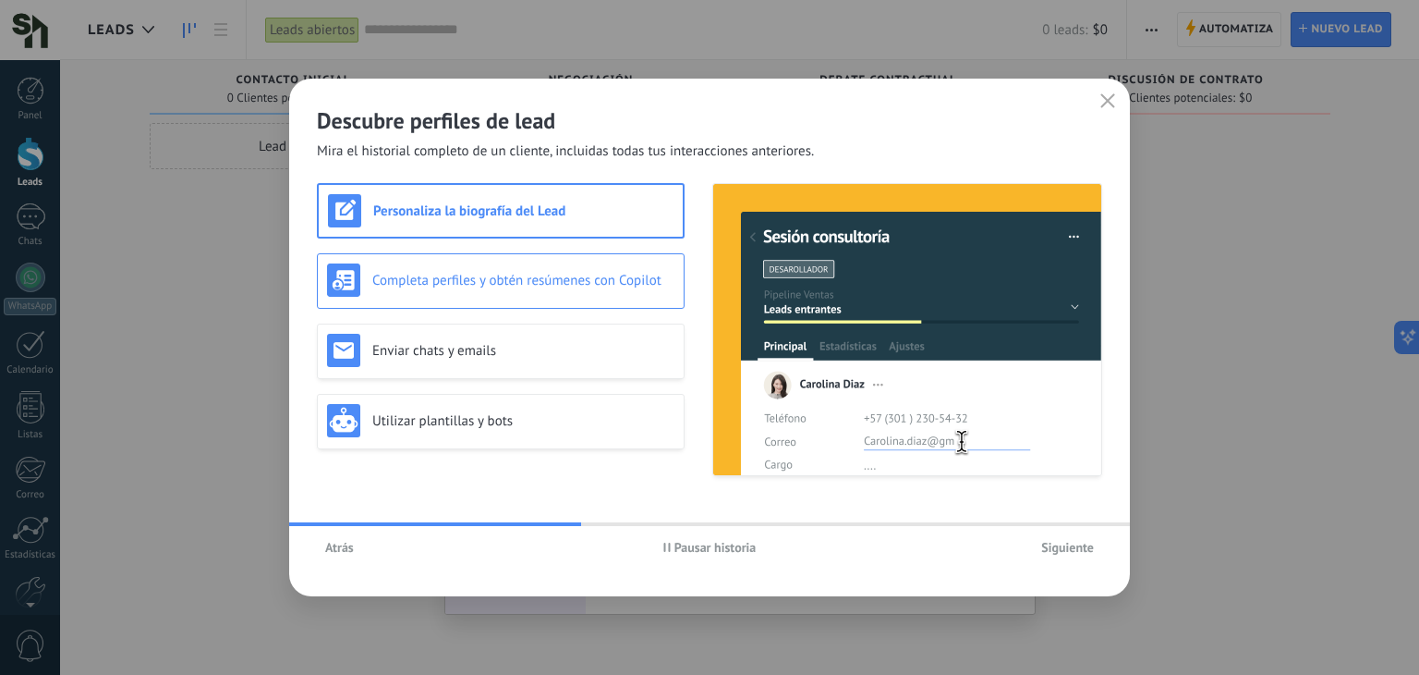
click at [427, 304] on div "Completa perfiles y obtén resúmenes con Copilot" at bounding box center [501, 280] width 368 height 55
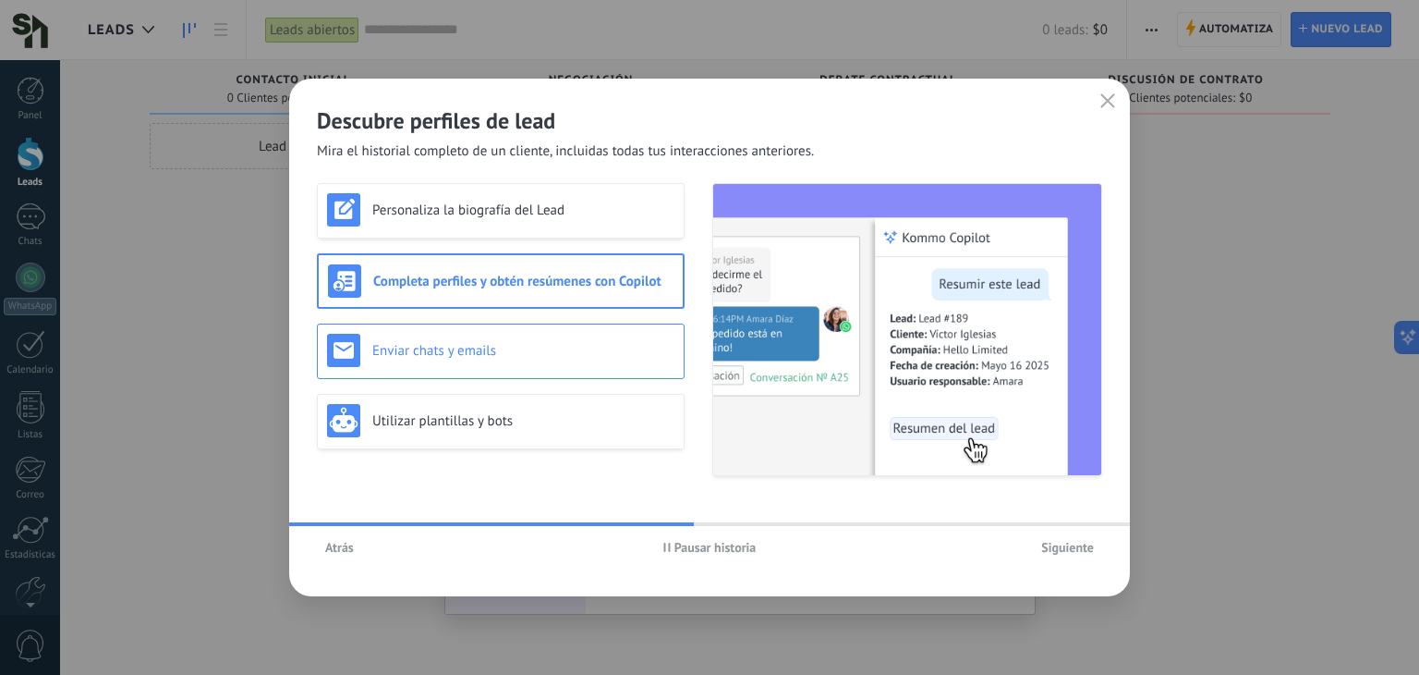
click at [562, 339] on div "Enviar chats y emails" at bounding box center [500, 350] width 347 height 33
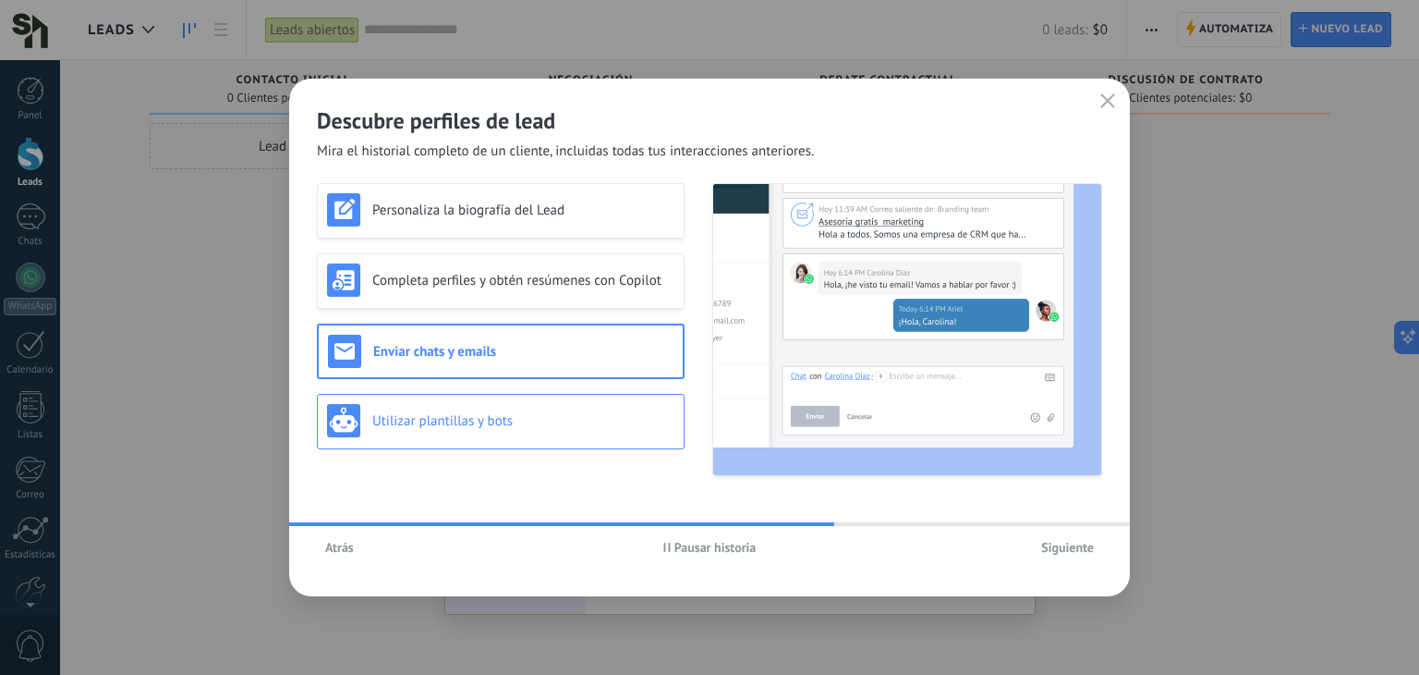
click at [614, 432] on div "Utilizar plantillas y bots" at bounding box center [500, 420] width 347 height 33
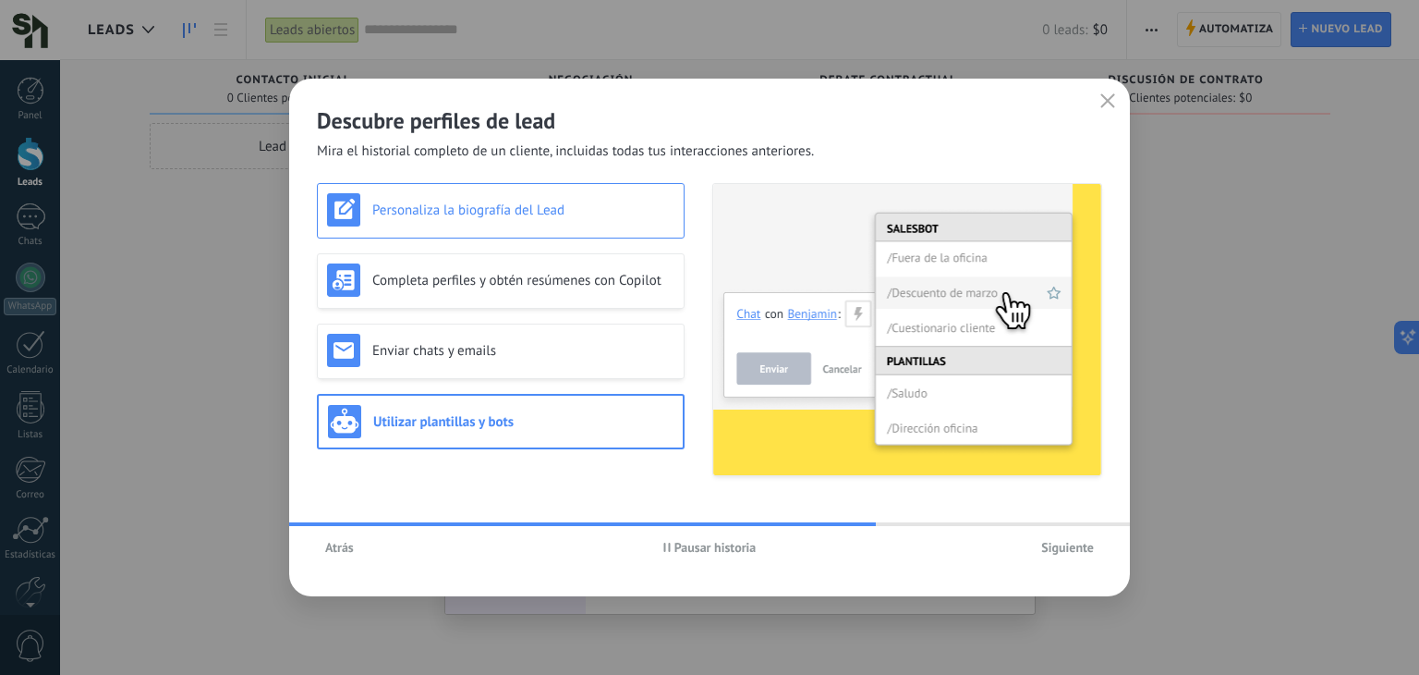
click at [548, 220] on div "Personaliza la biografía del Lead" at bounding box center [500, 209] width 347 height 33
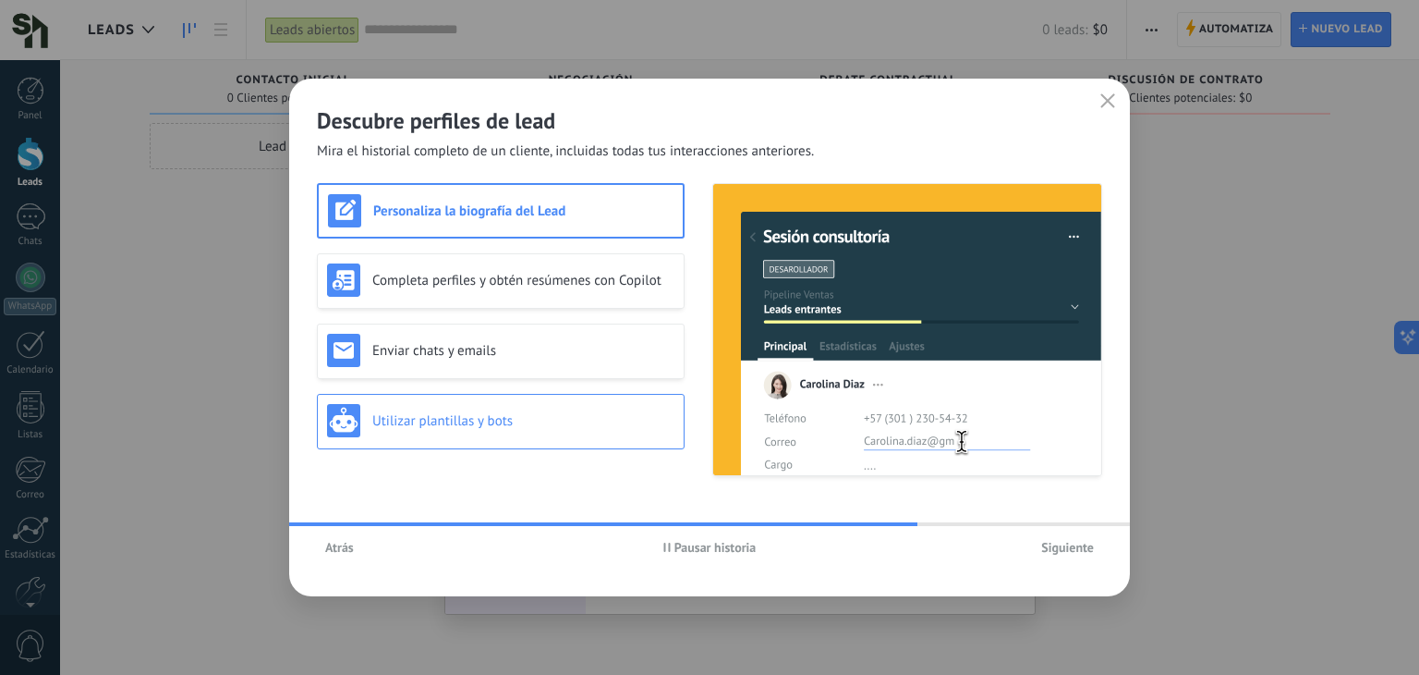
click at [612, 436] on div "Utilizar plantillas y bots" at bounding box center [500, 420] width 347 height 33
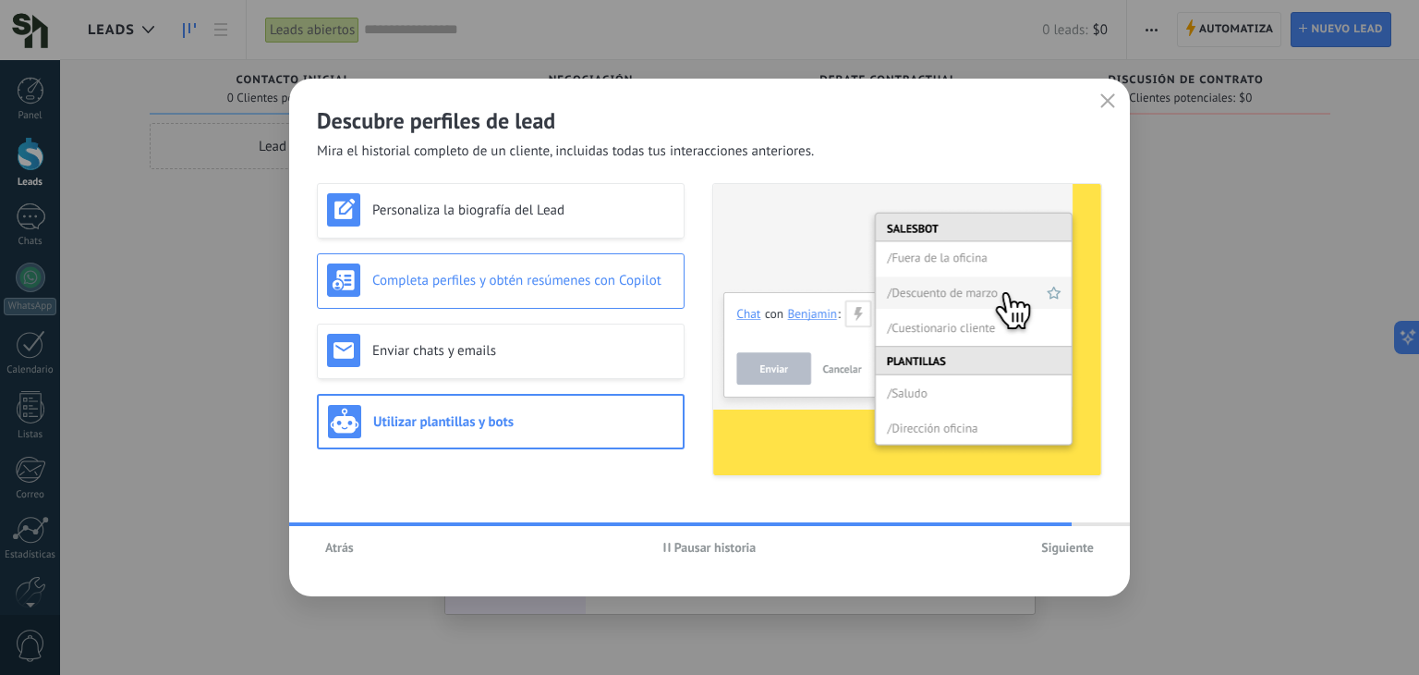
click at [525, 288] on div "Completa perfiles y obtén resúmenes con Copilot" at bounding box center [500, 279] width 347 height 33
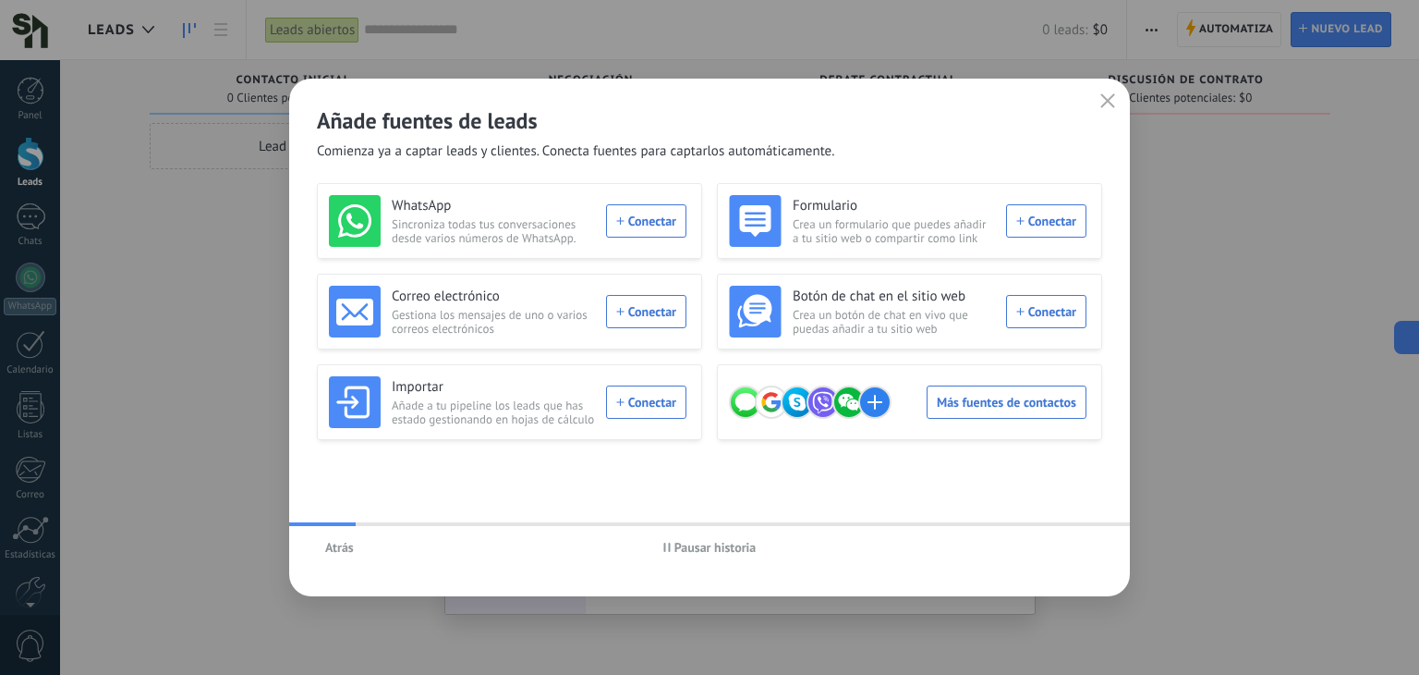
click at [341, 555] on button "Atrás" at bounding box center [339, 547] width 45 height 28
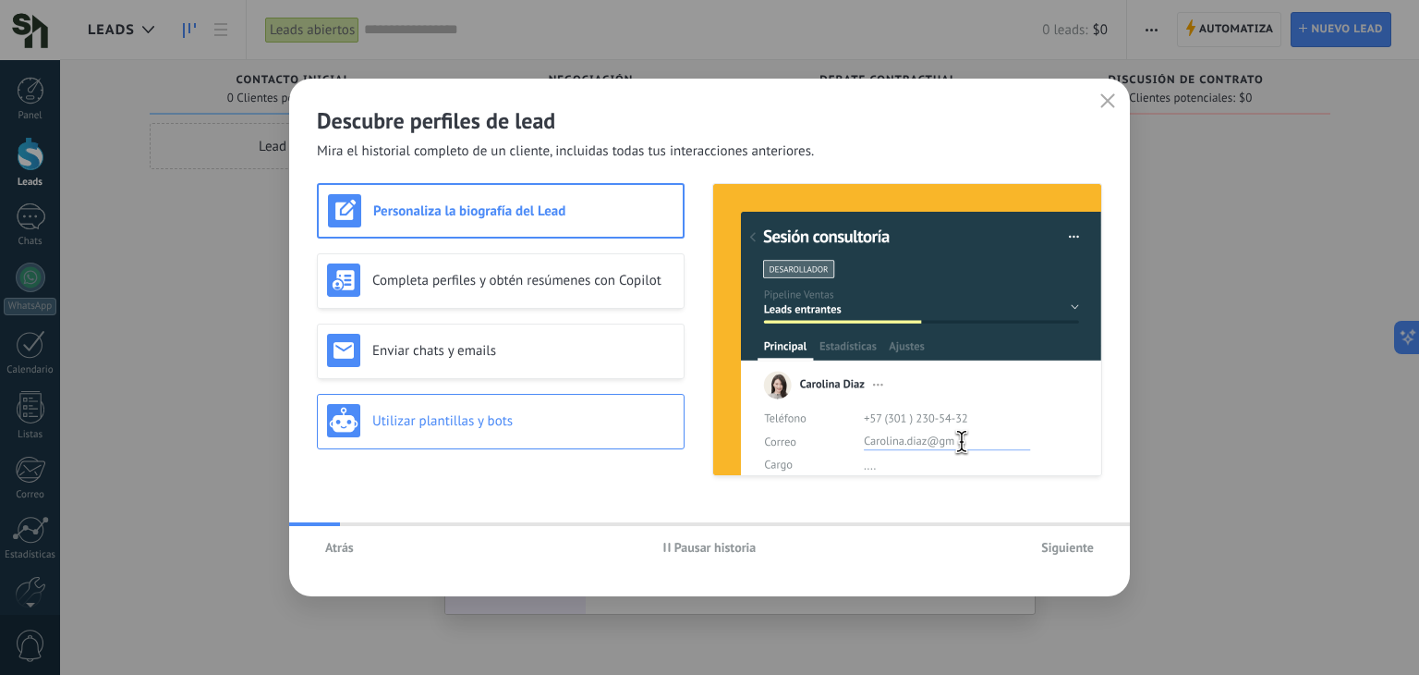
click at [523, 415] on h3 "Utilizar plantillas y bots" at bounding box center [523, 421] width 302 height 18
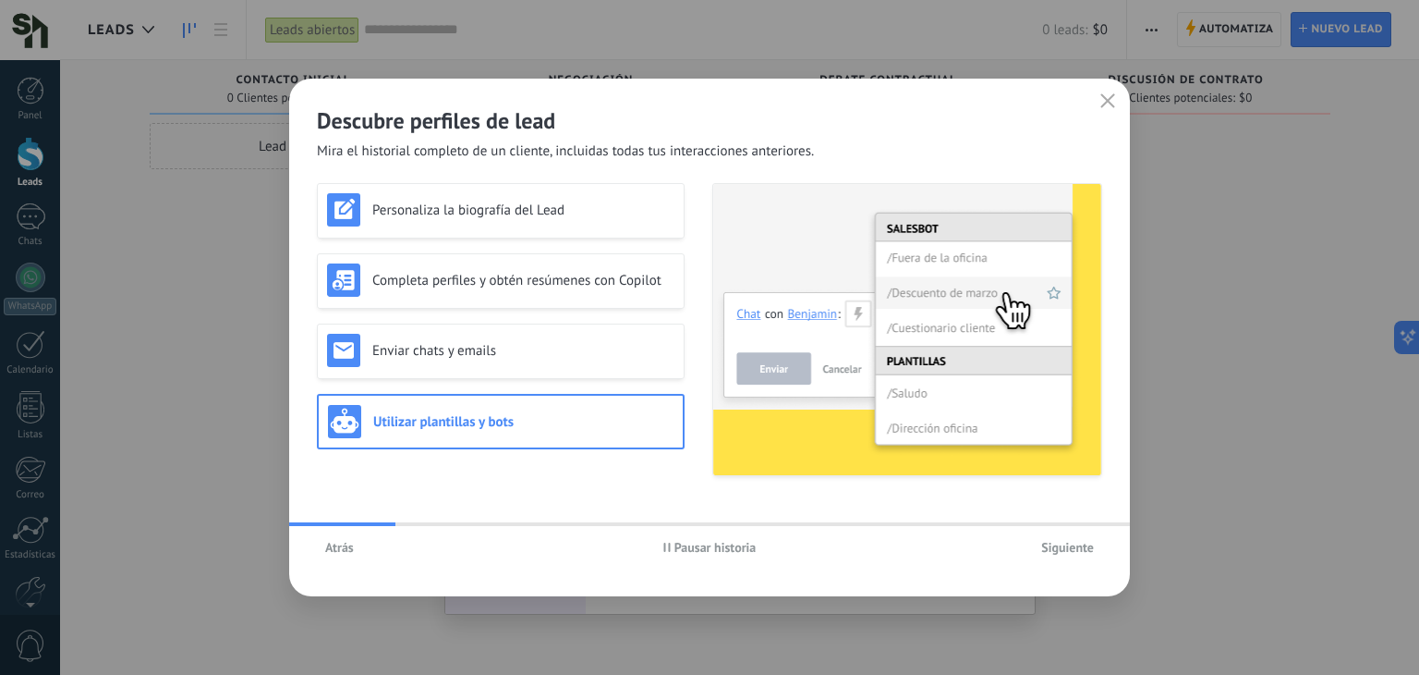
click at [1055, 541] on span "Siguiente" at bounding box center [1067, 547] width 53 height 13
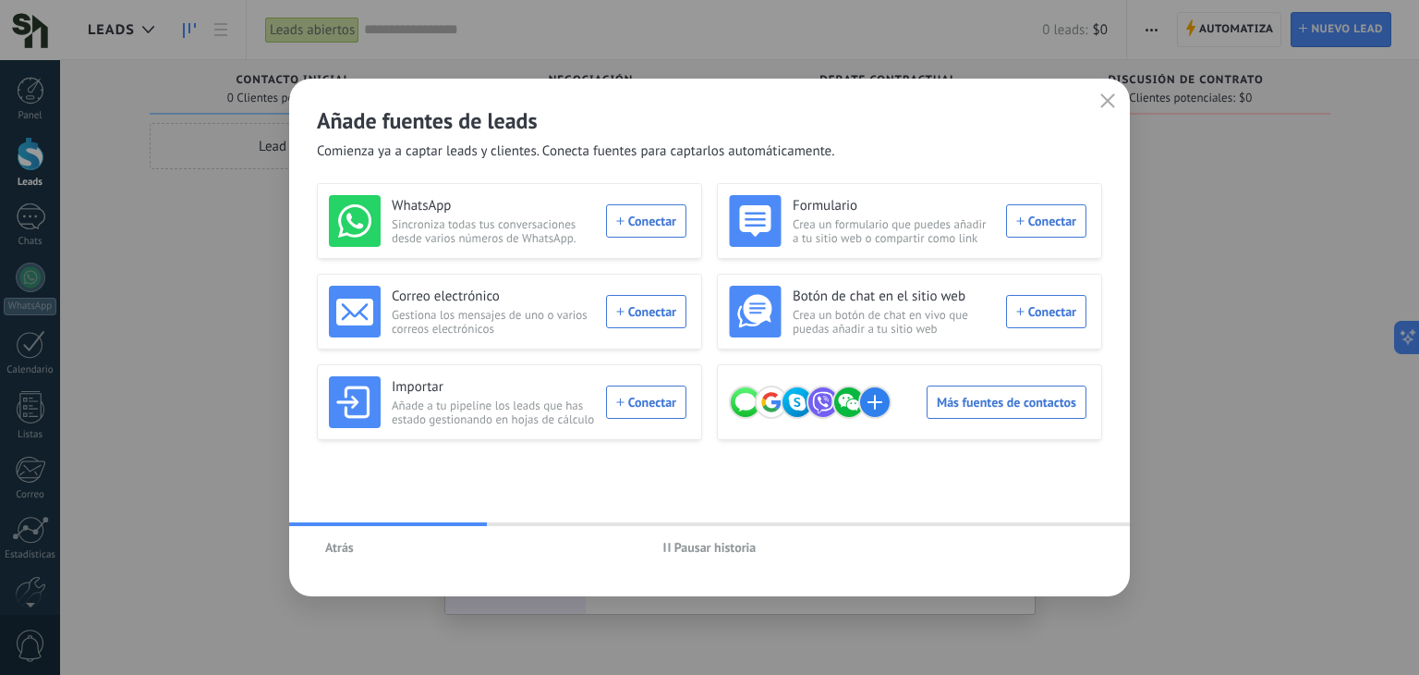
click at [703, 549] on span "Pausar historia" at bounding box center [716, 547] width 82 height 13
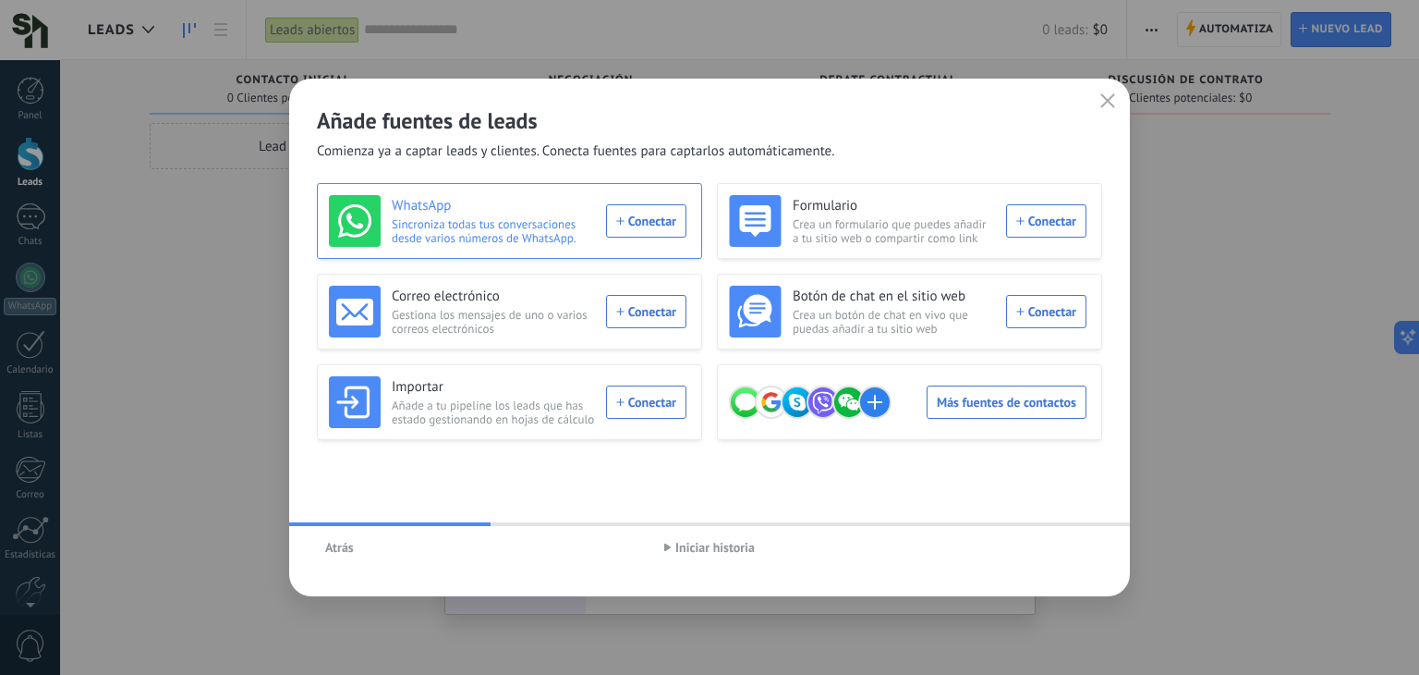
click at [636, 227] on div "WhatsApp Sincroniza todas tus conversaciones desde varios números de WhatsApp. …" at bounding box center [508, 221] width 358 height 52
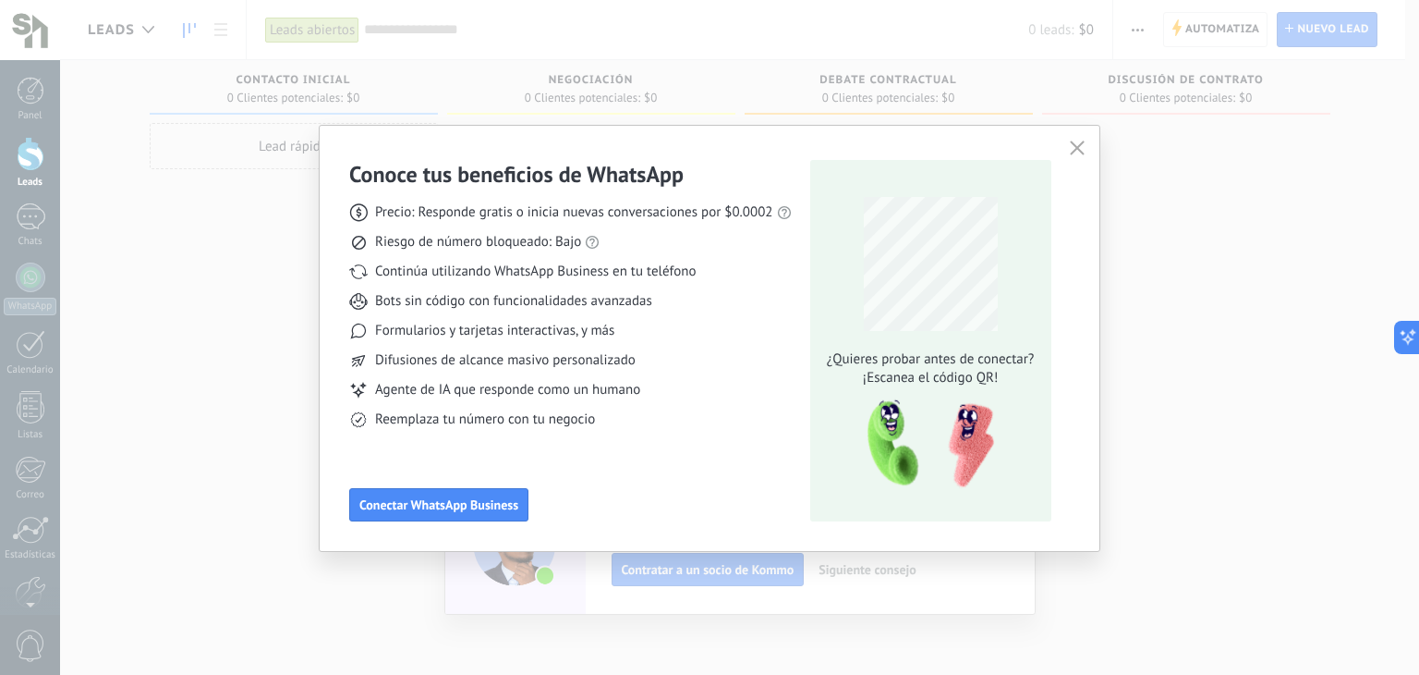
click at [466, 481] on div "Conoce tus beneficios de WhatsApp Precio: Responde gratis o inicia nuevas conve…" at bounding box center [570, 340] width 443 height 361
click at [484, 508] on span "Conectar WhatsApp Business" at bounding box center [438, 504] width 159 height 13
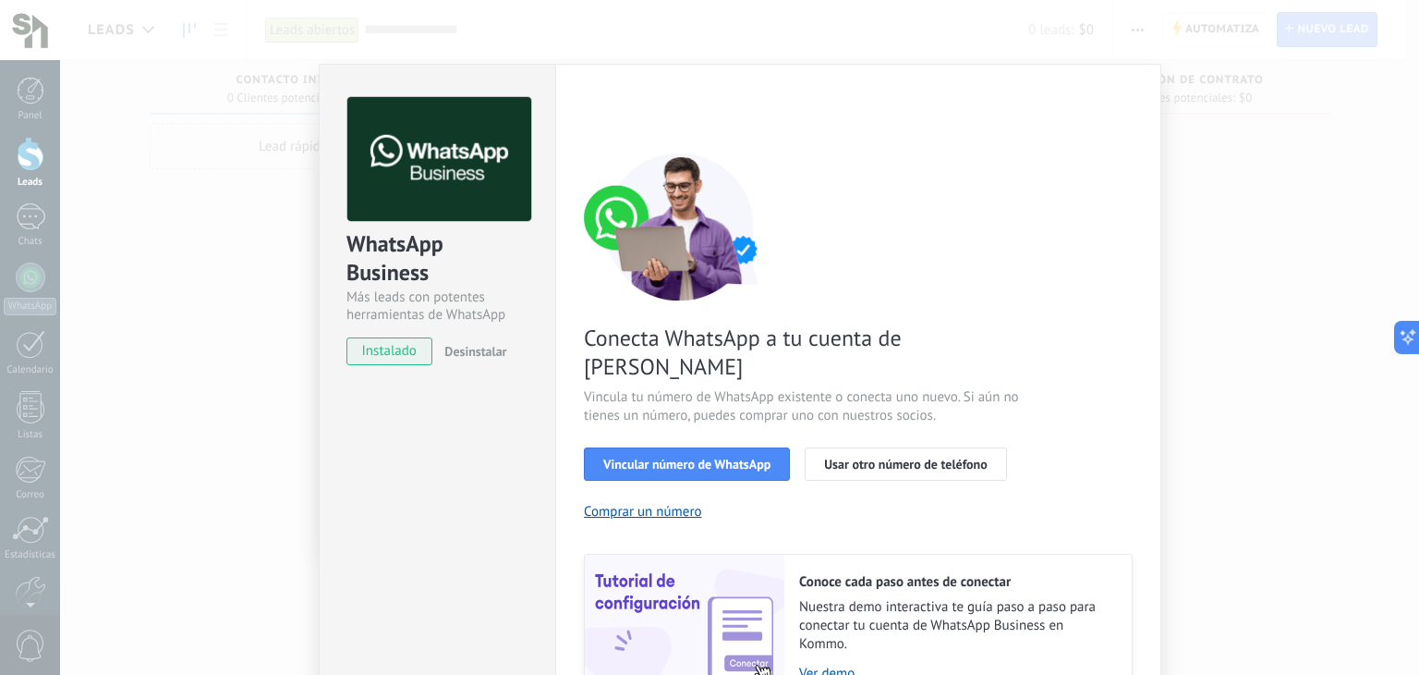
scroll to position [79, 0]
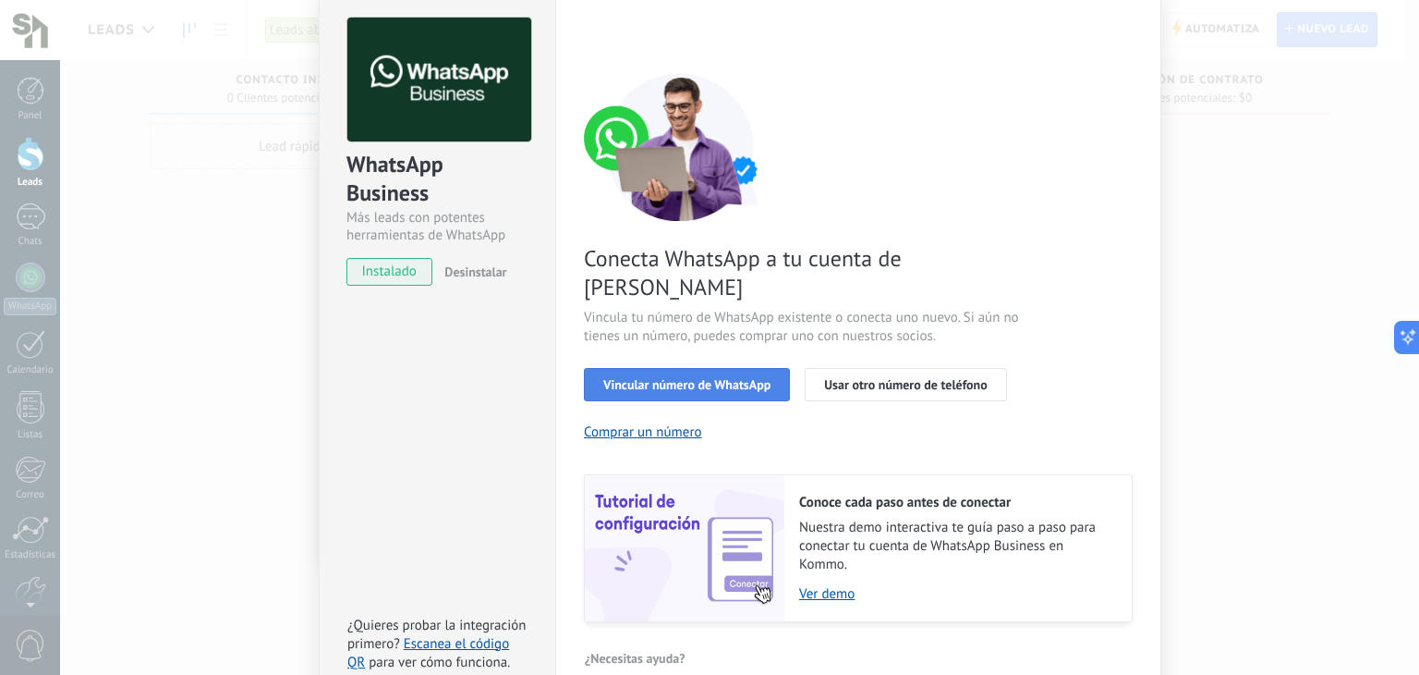
click at [660, 378] on span "Vincular número de WhatsApp" at bounding box center [686, 384] width 167 height 13
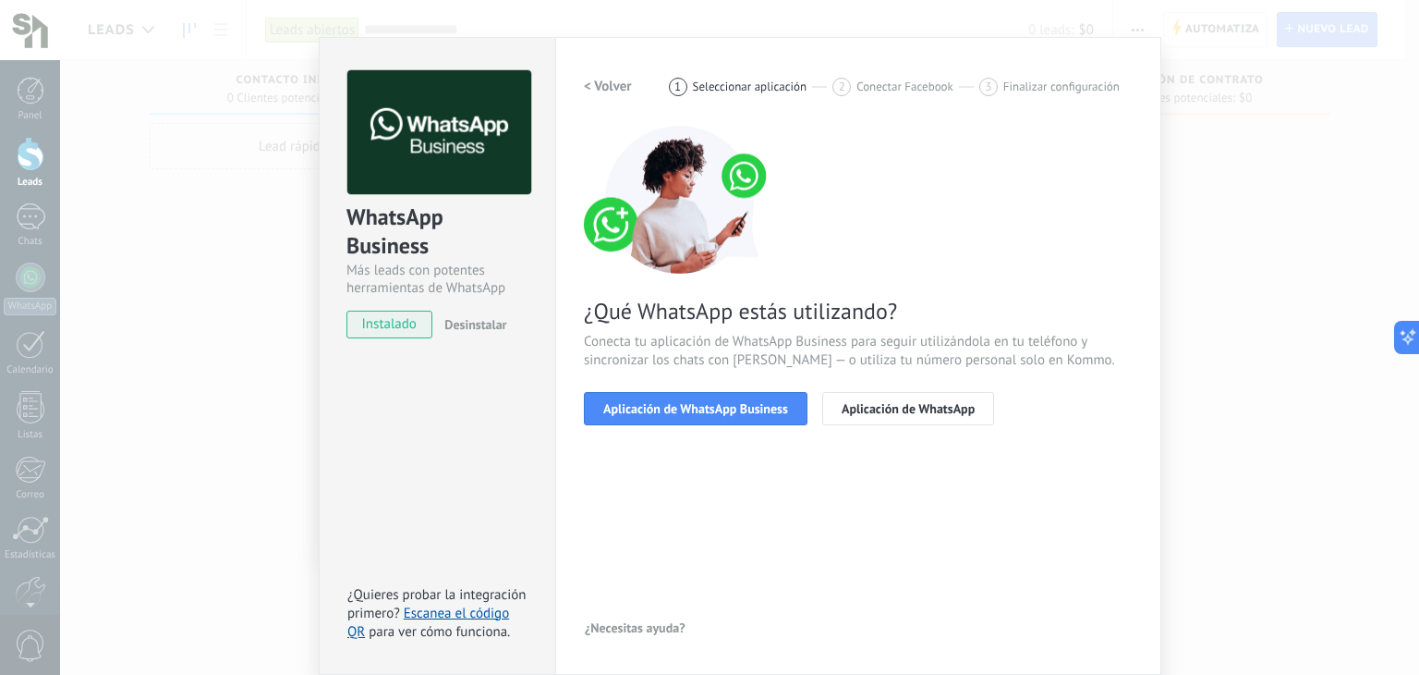
scroll to position [26, 0]
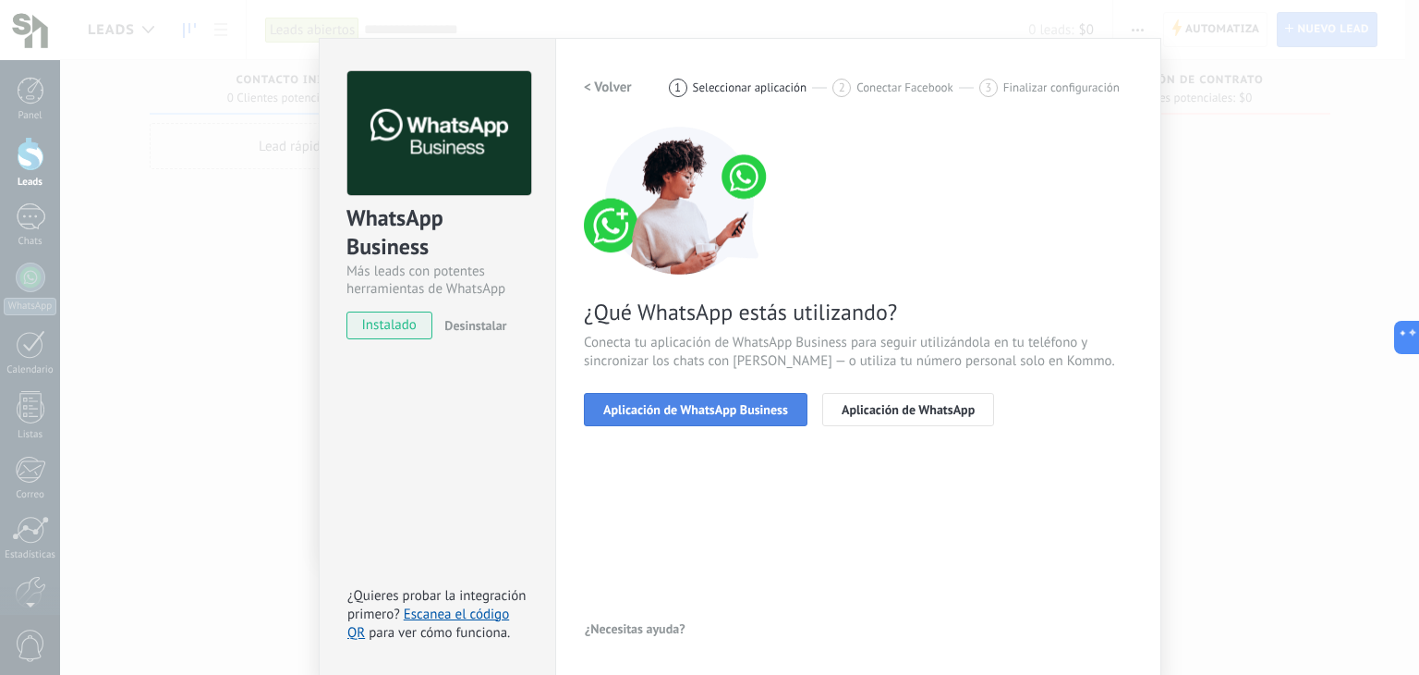
click at [729, 410] on span "Aplicación de WhatsApp Business" at bounding box center [695, 409] width 185 height 13
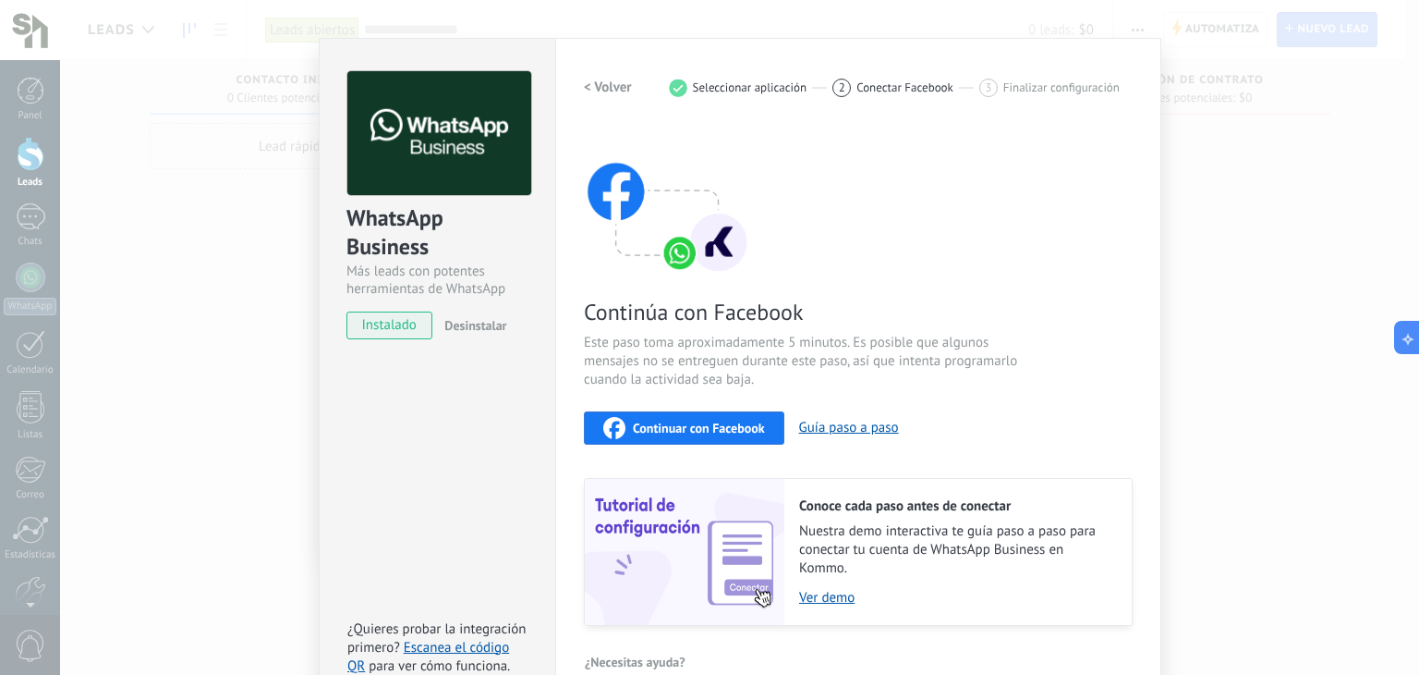
click at [702, 427] on span "Continuar con Facebook" at bounding box center [699, 427] width 132 height 13
click at [682, 432] on span "Continuar con Facebook" at bounding box center [699, 427] width 132 height 13
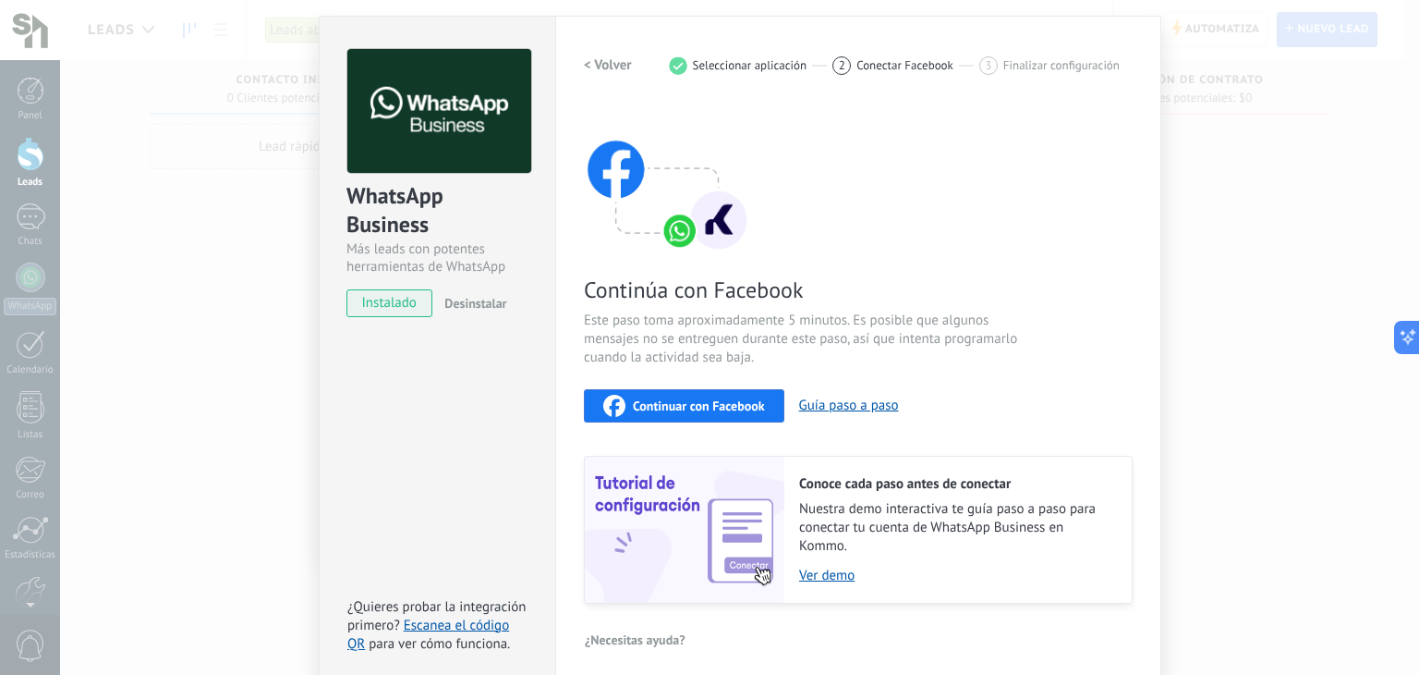
scroll to position [58, 0]
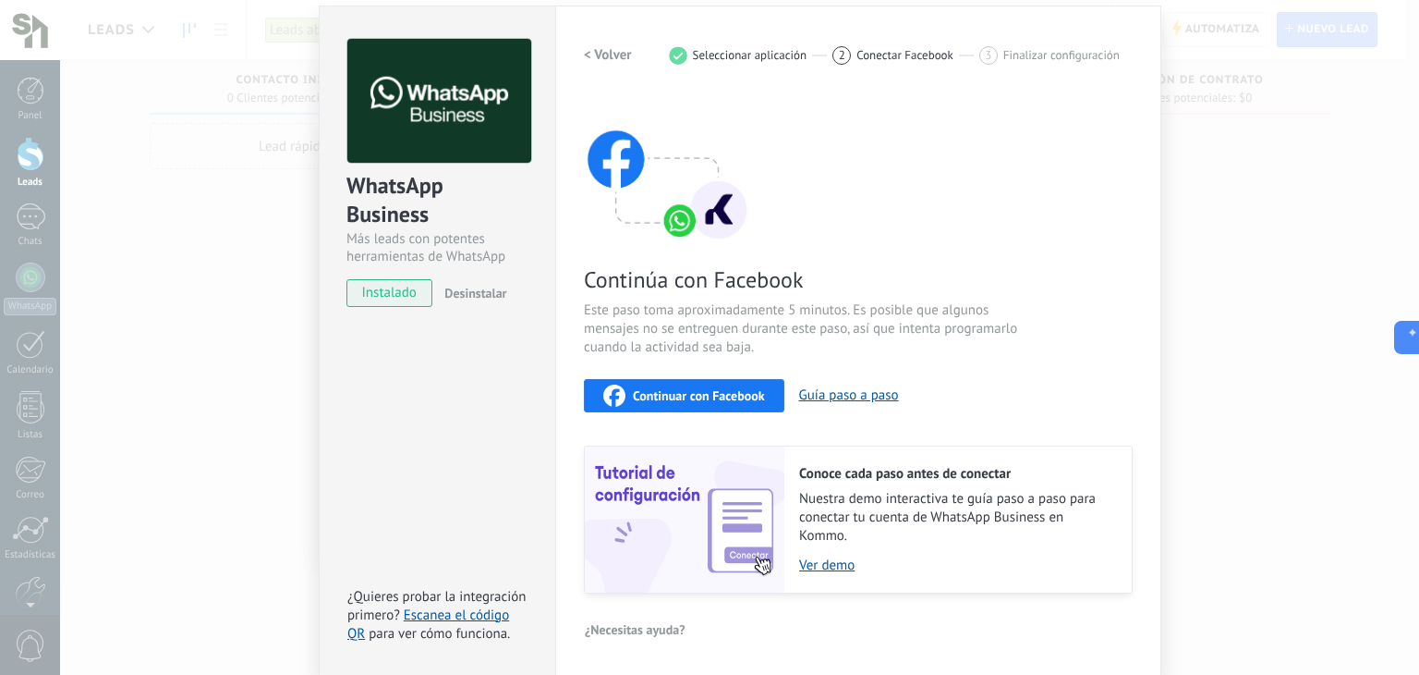
click at [675, 390] on span "Continuar con Facebook" at bounding box center [699, 395] width 132 height 13
click at [989, 319] on span "Este paso toma aproximadamente 5 minutos. Es posible que algunos mensajes no se…" at bounding box center [804, 328] width 440 height 55
